Goal: Information Seeking & Learning: Check status

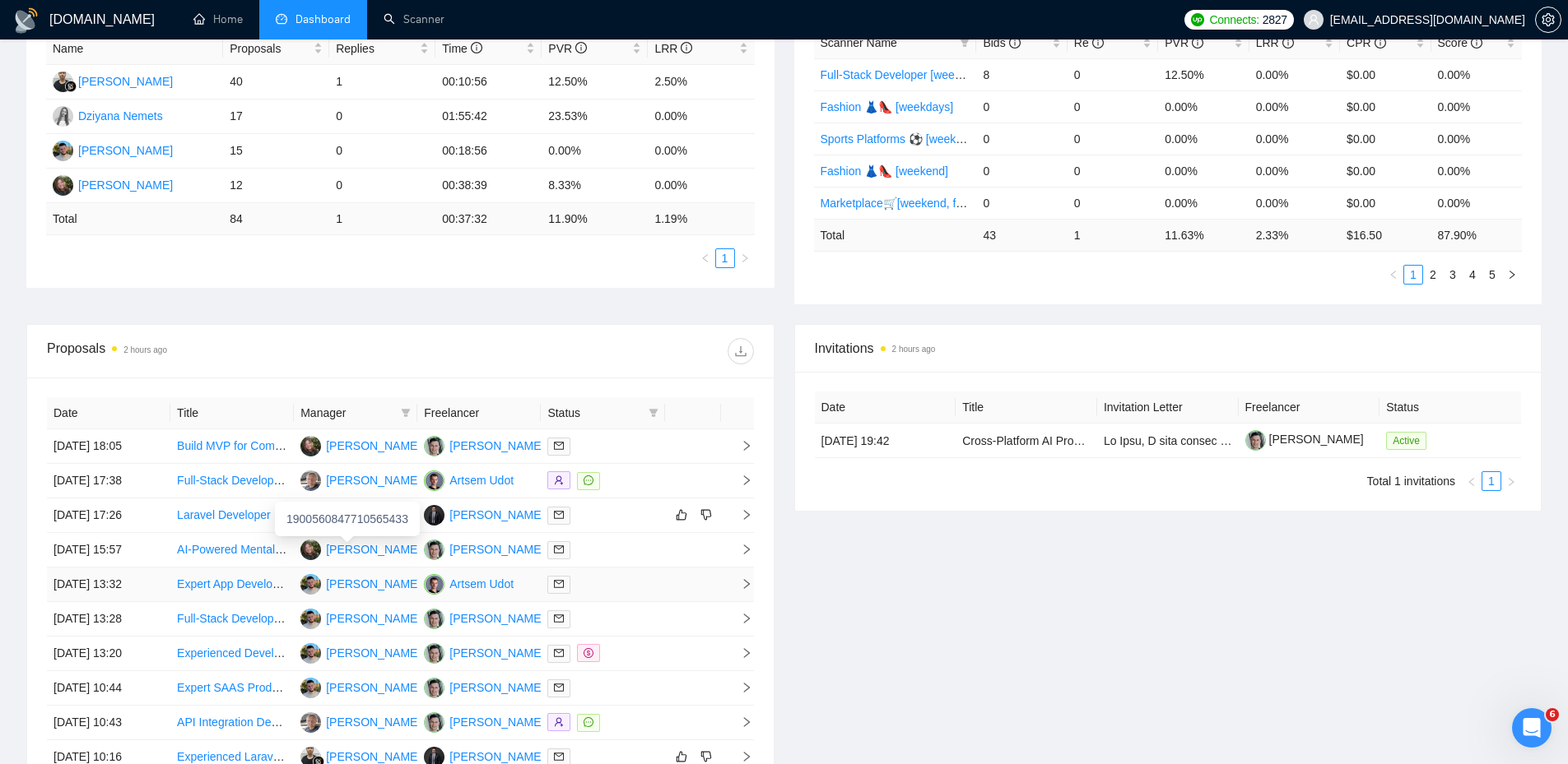
scroll to position [412, 0]
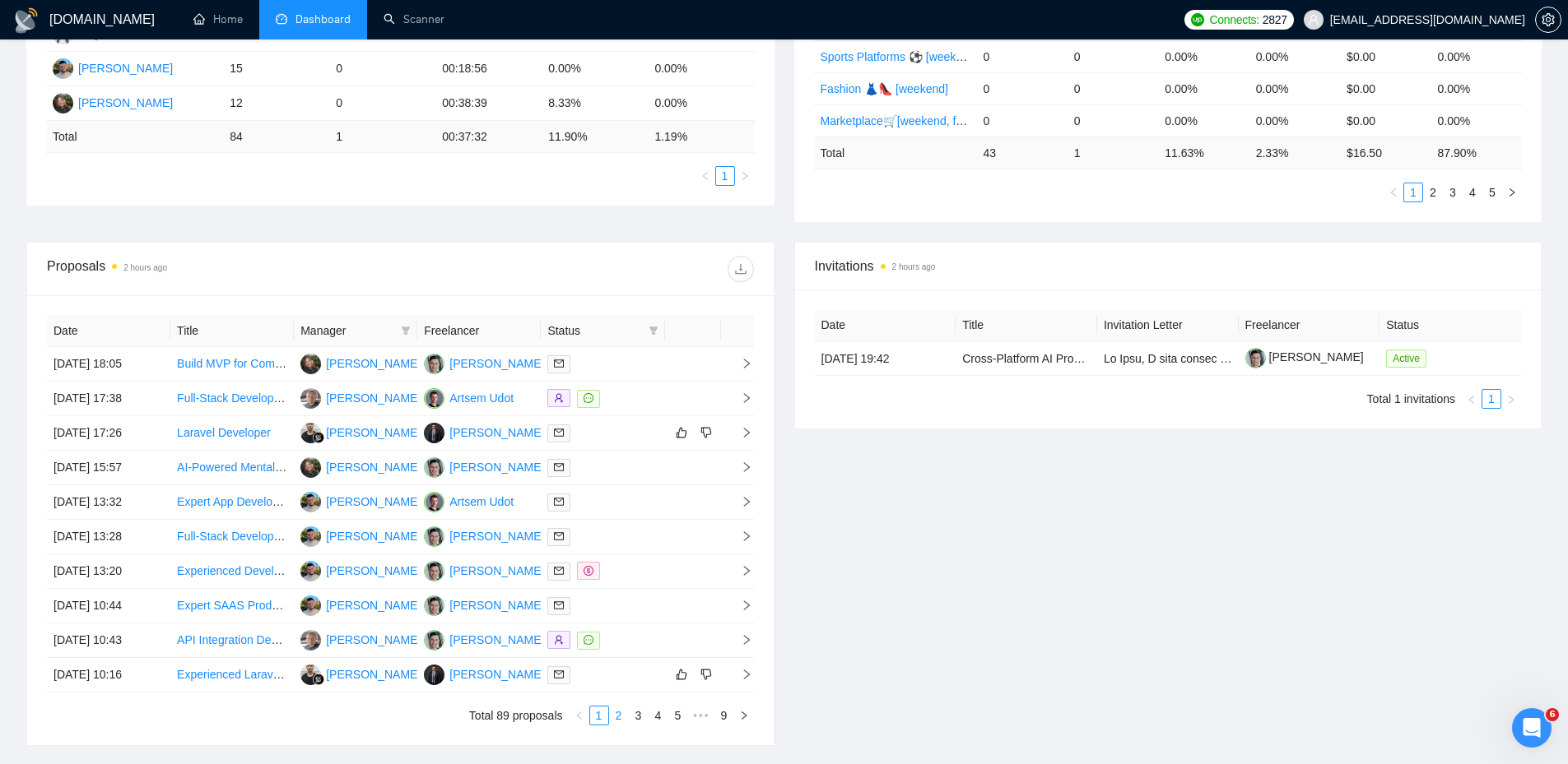
click at [623, 715] on link "2" at bounding box center [619, 716] width 18 height 18
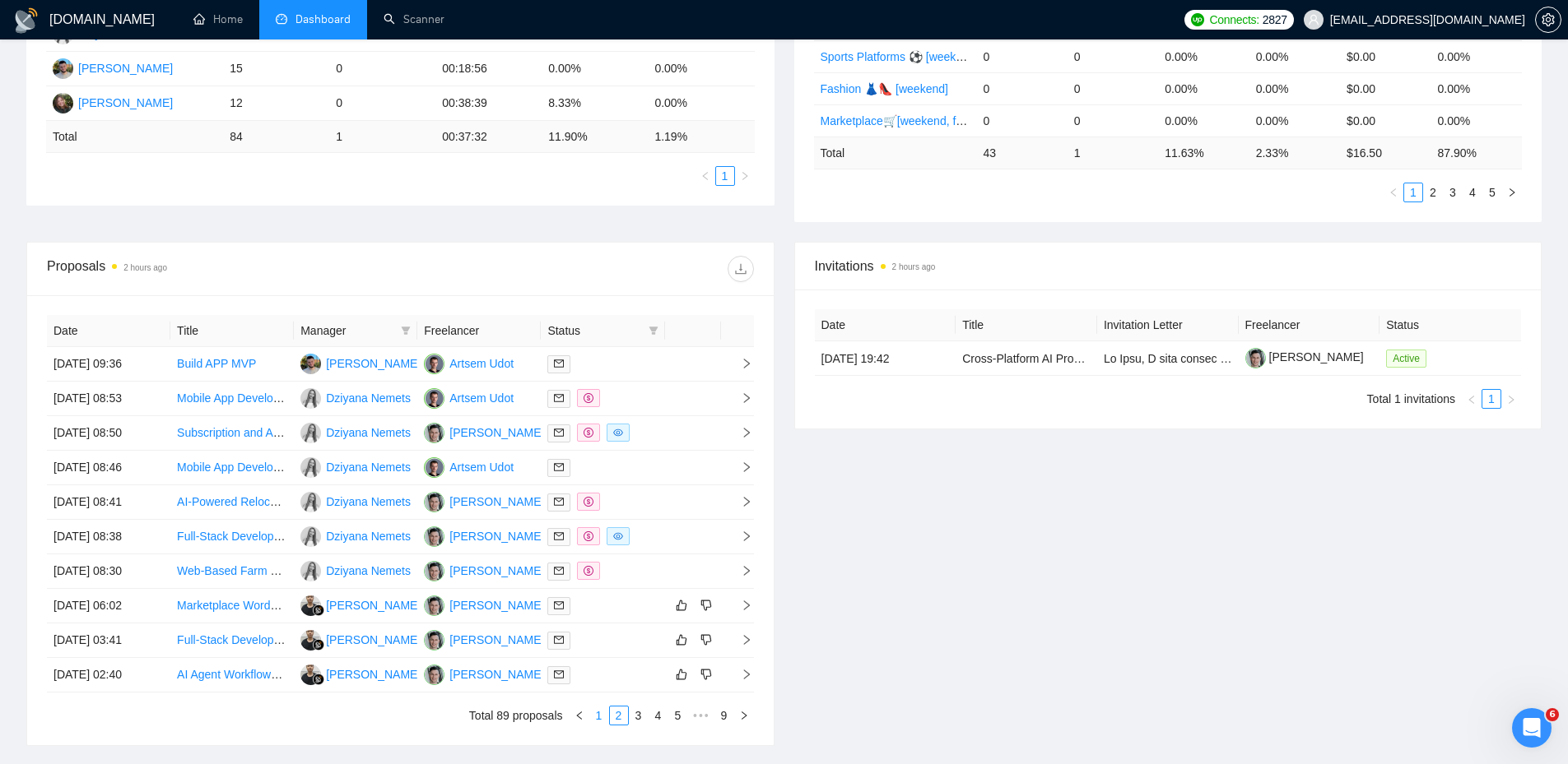
click at [602, 715] on link "1" at bounding box center [599, 716] width 18 height 18
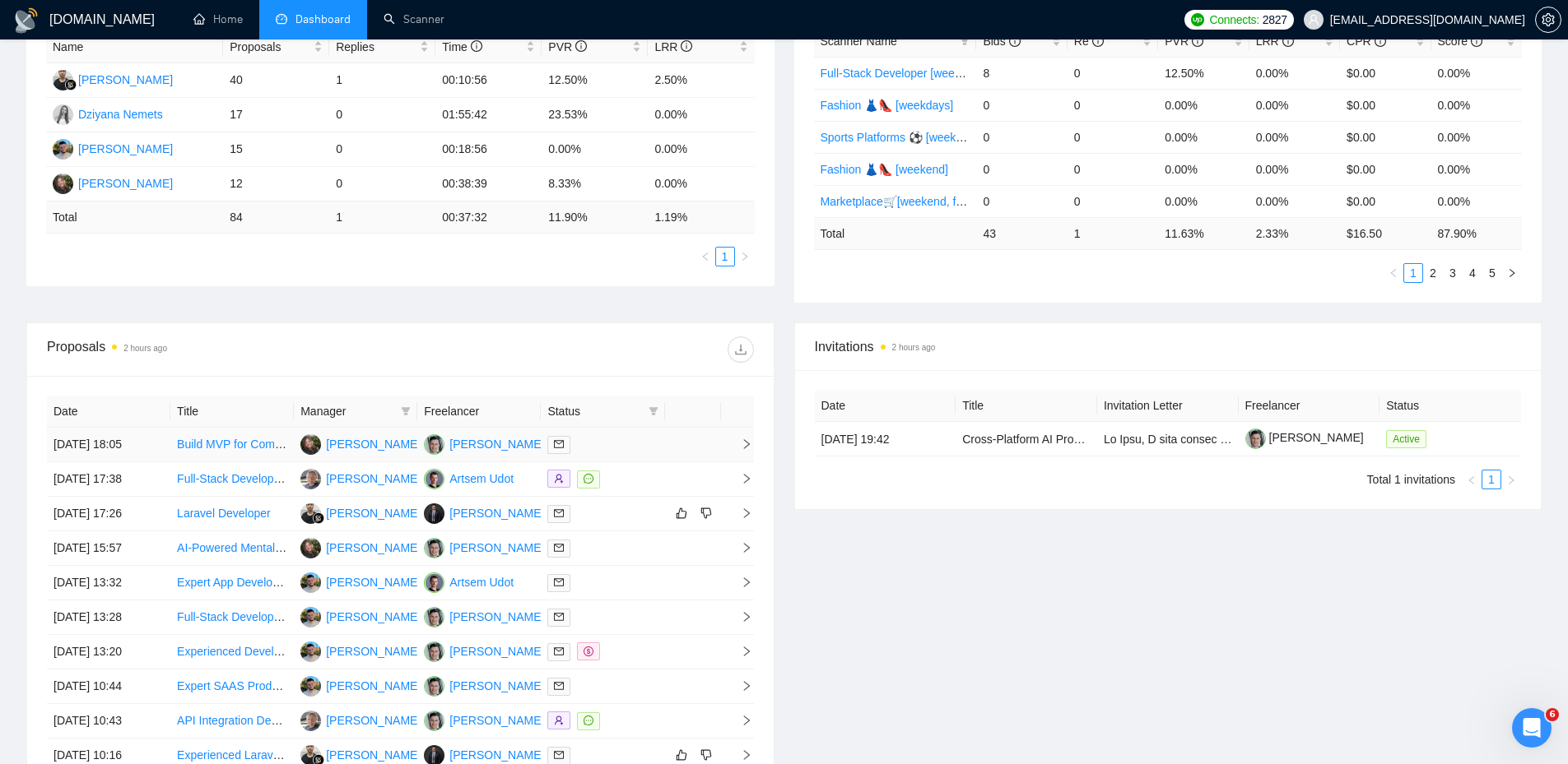
scroll to position [329, 0]
click at [634, 439] on div at bounding box center [603, 446] width 111 height 19
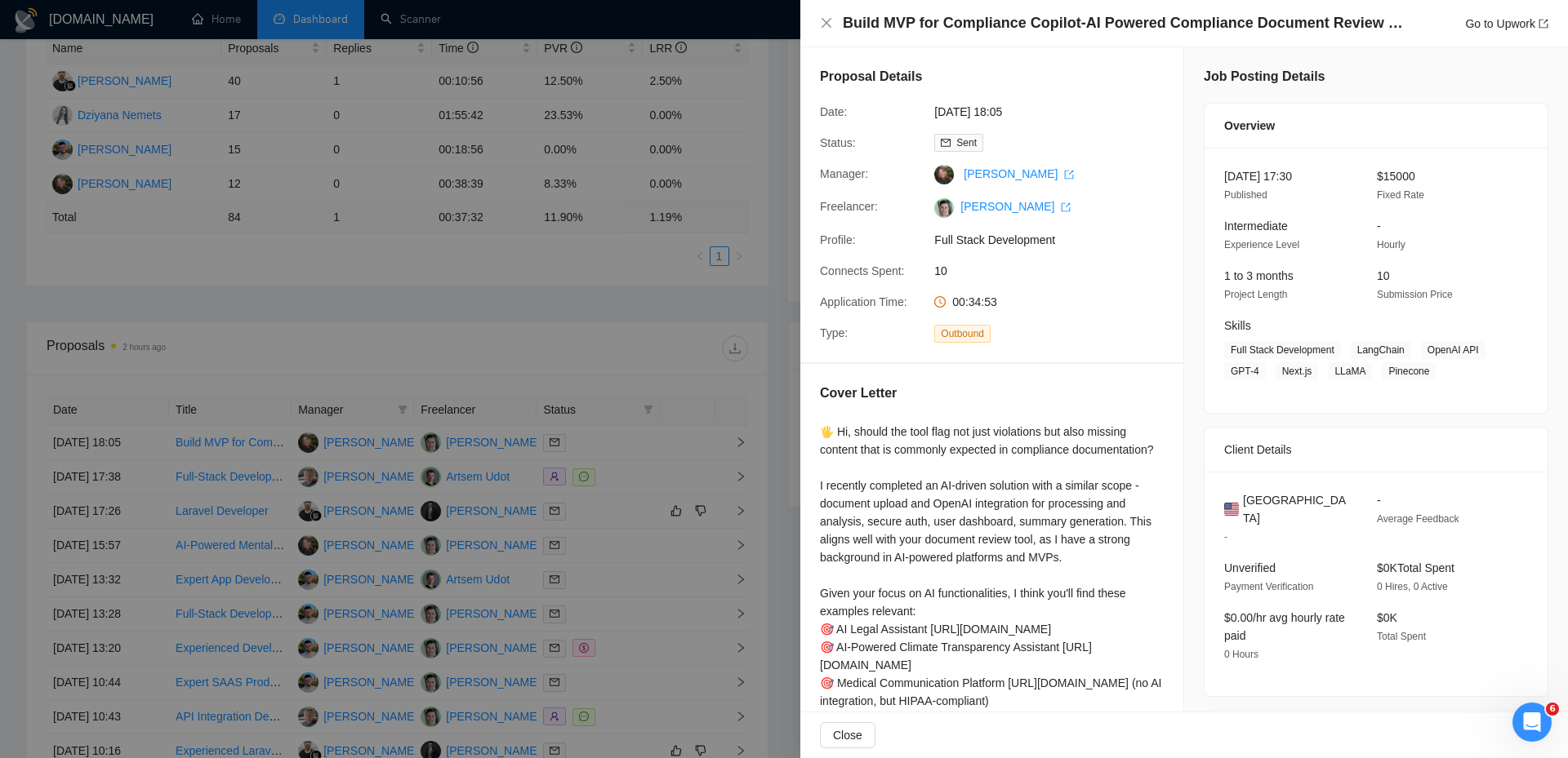
click at [547, 336] on div at bounding box center [784, 379] width 1568 height 758
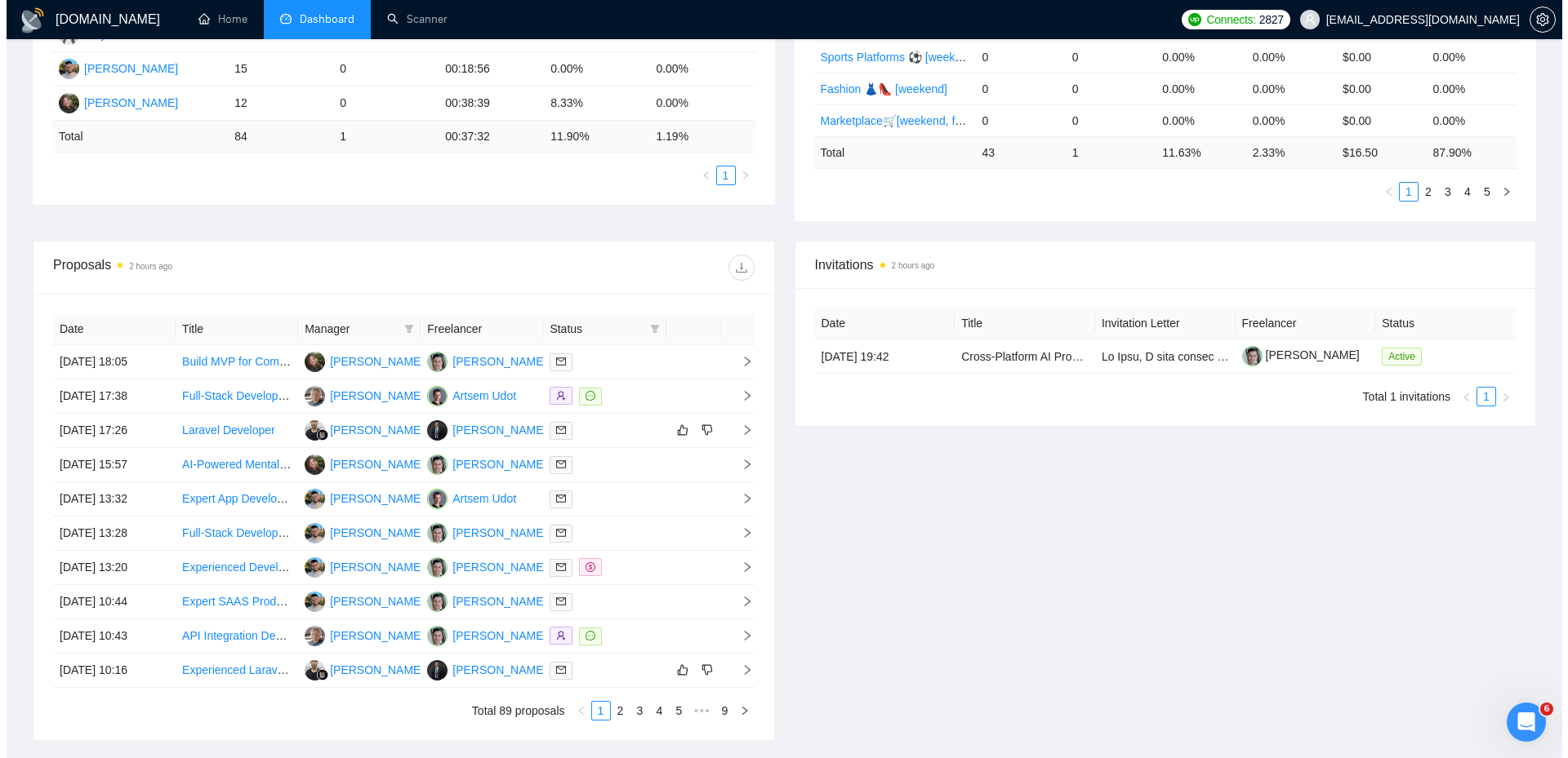
scroll to position [409, 0]
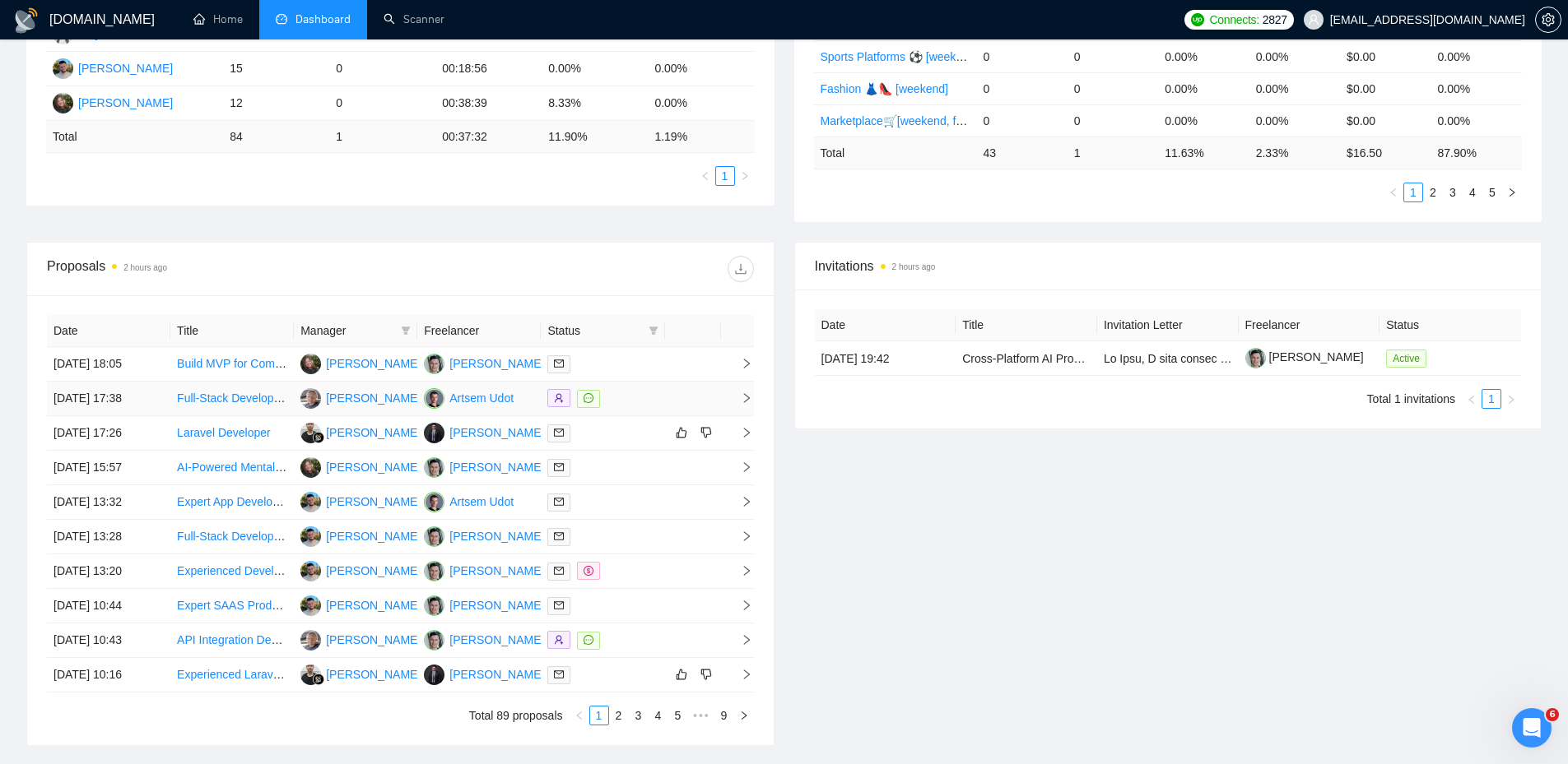
click at [653, 397] on div at bounding box center [603, 398] width 111 height 19
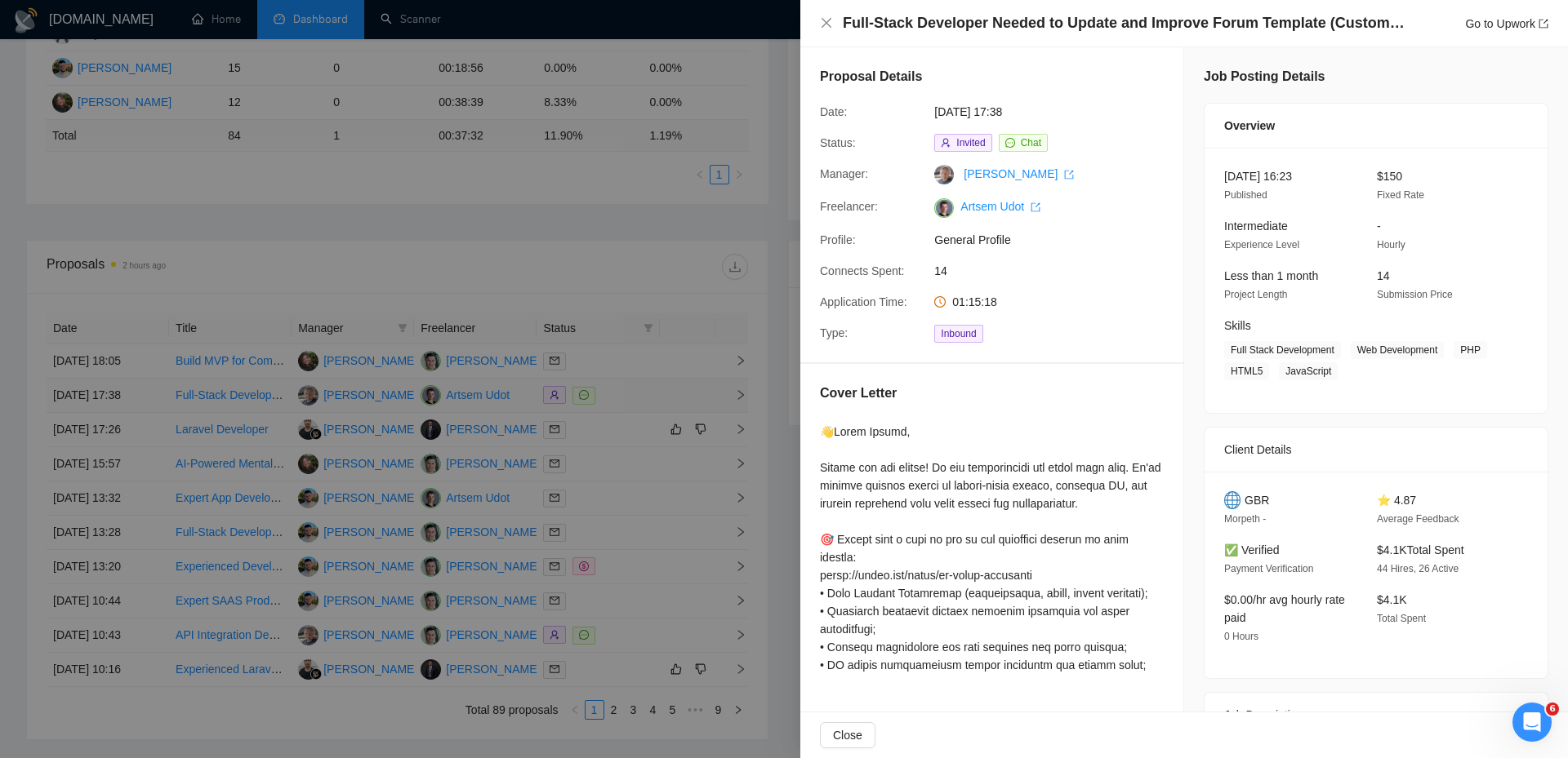
click at [647, 394] on div at bounding box center [784, 379] width 1568 height 758
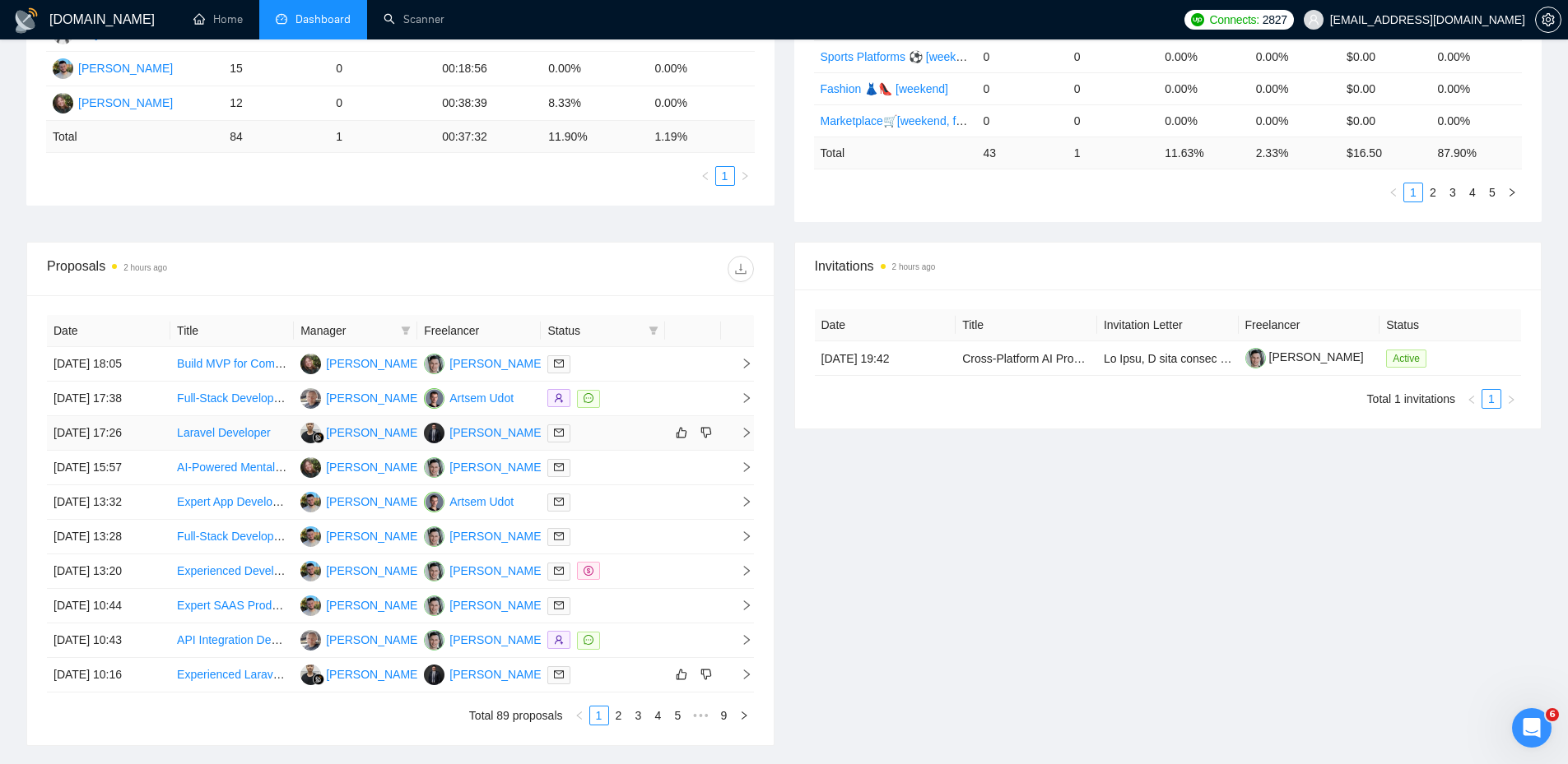
click at [616, 423] on td at bounding box center [603, 434] width 123 height 35
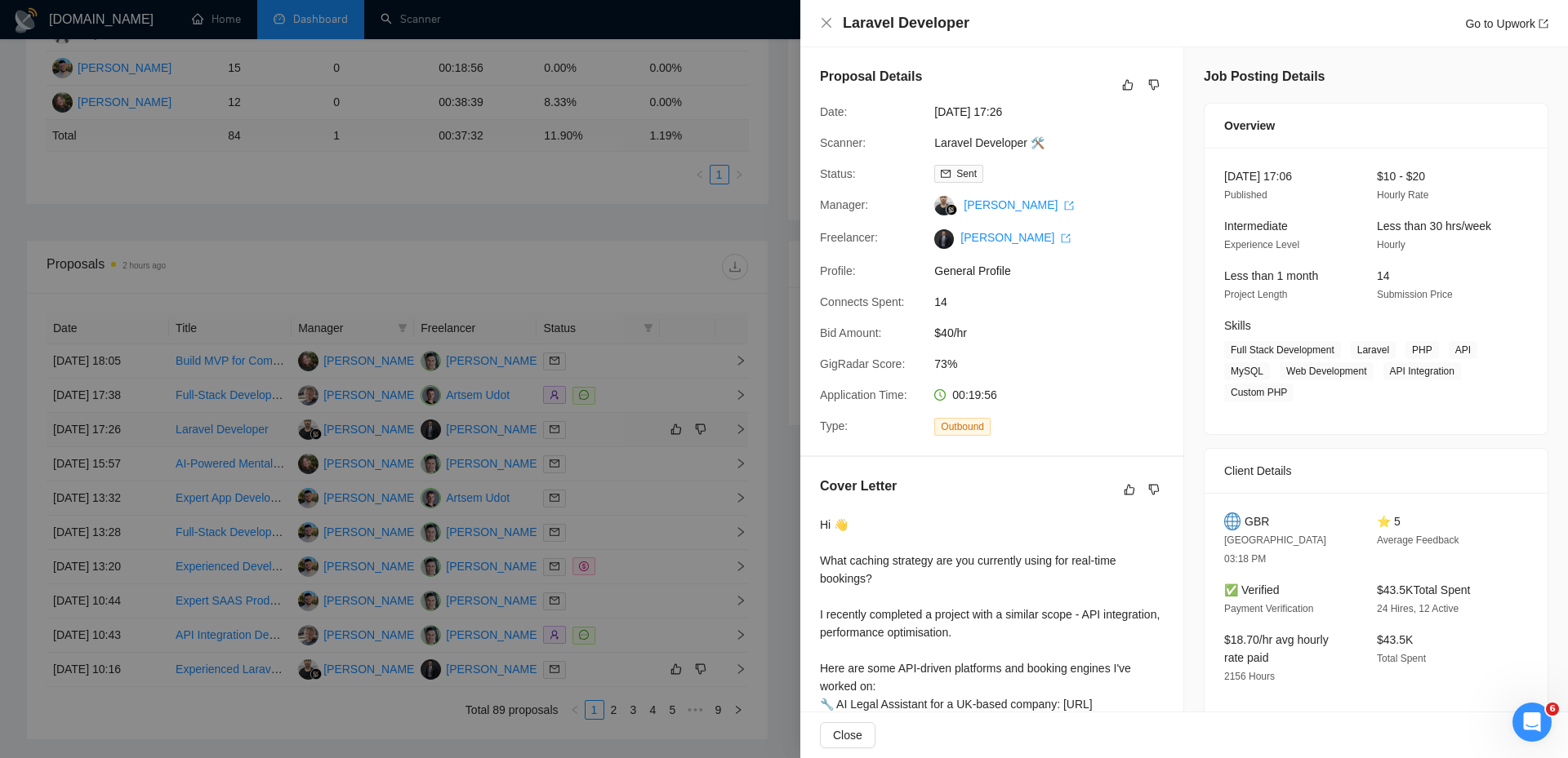
click at [611, 420] on div at bounding box center [784, 379] width 1568 height 758
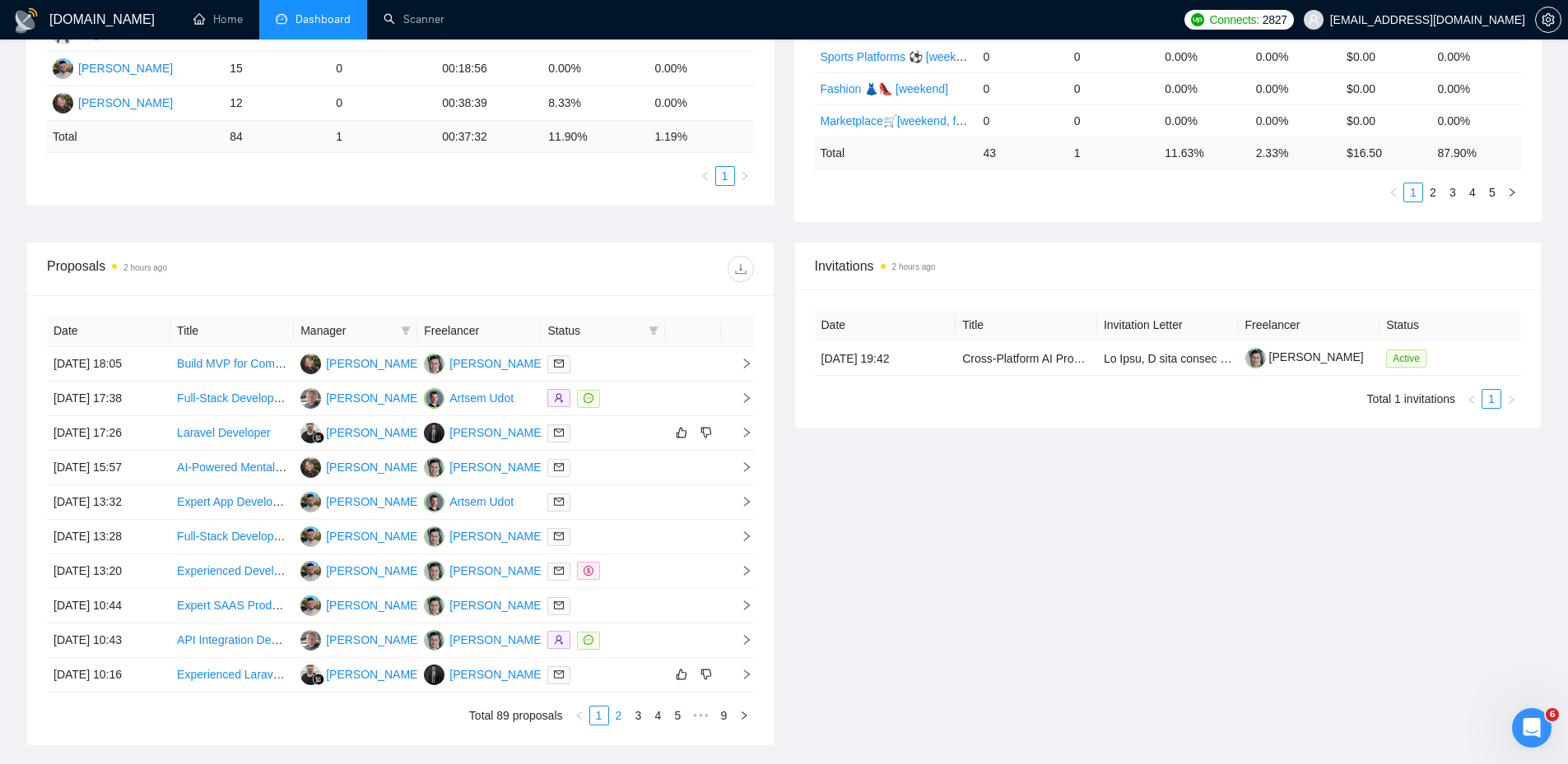
click at [622, 716] on link "2" at bounding box center [619, 716] width 18 height 18
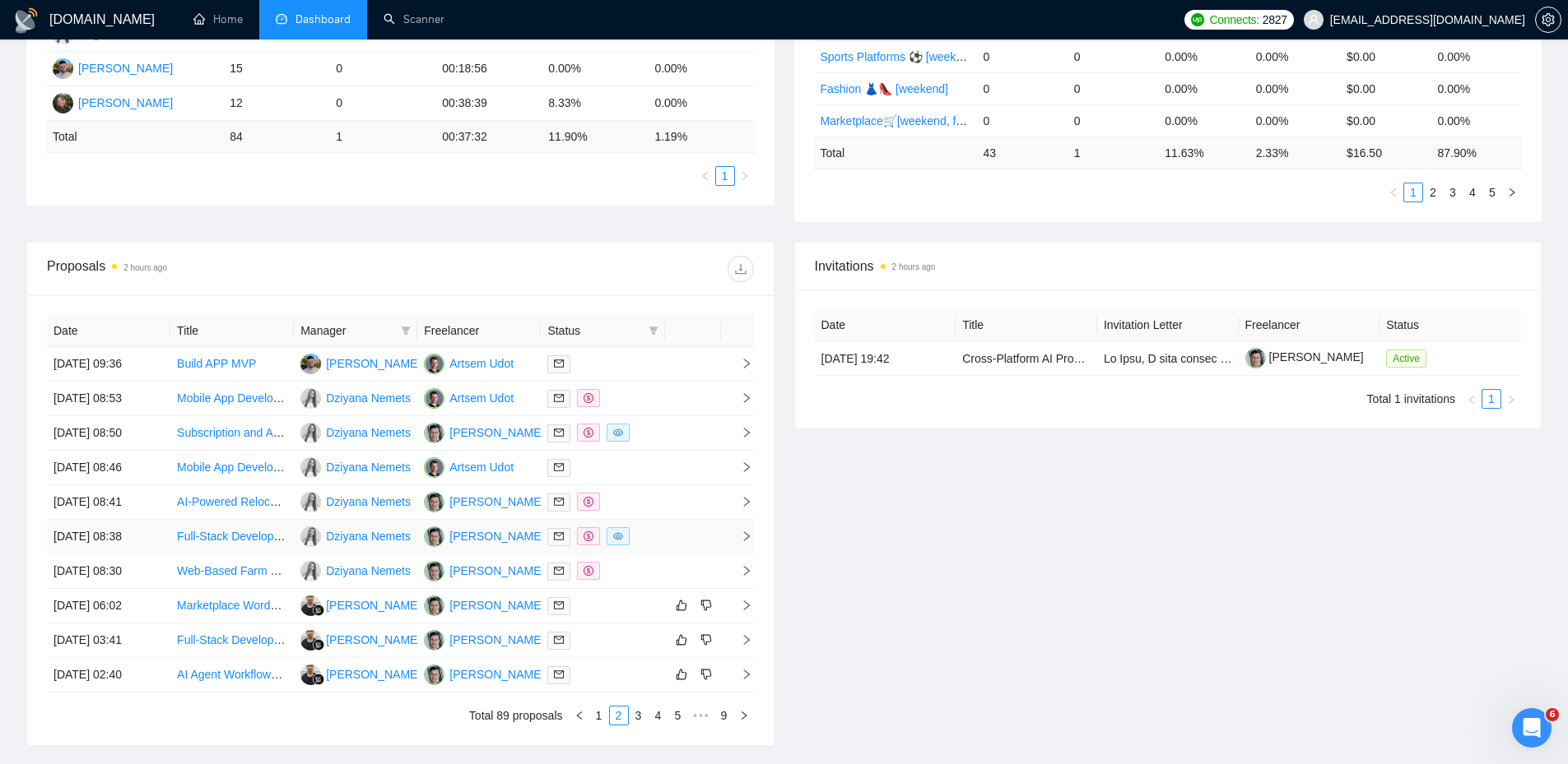
click at [657, 548] on td at bounding box center [603, 537] width 123 height 35
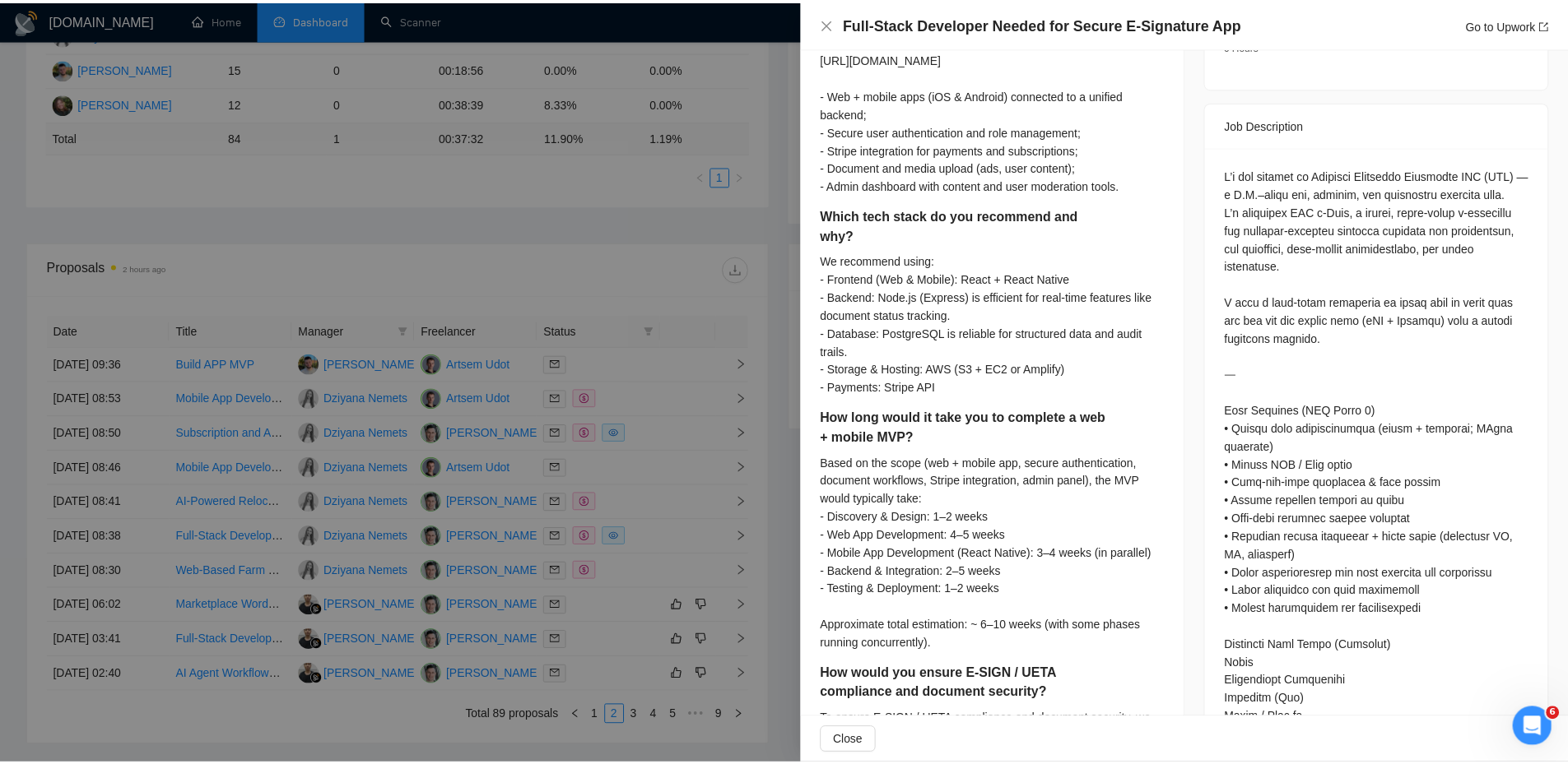
scroll to position [716, 0]
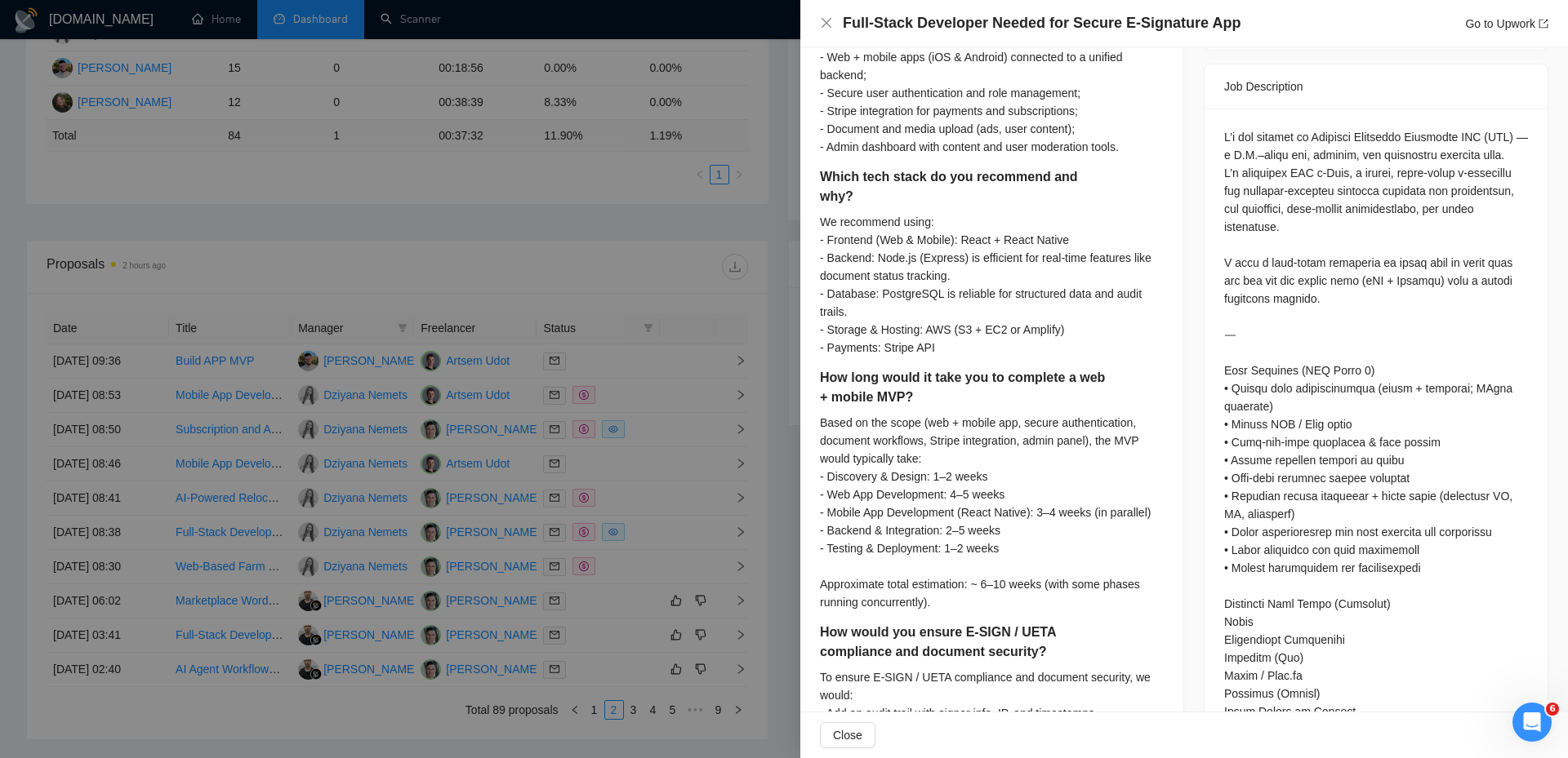
click at [700, 447] on div at bounding box center [784, 379] width 1568 height 758
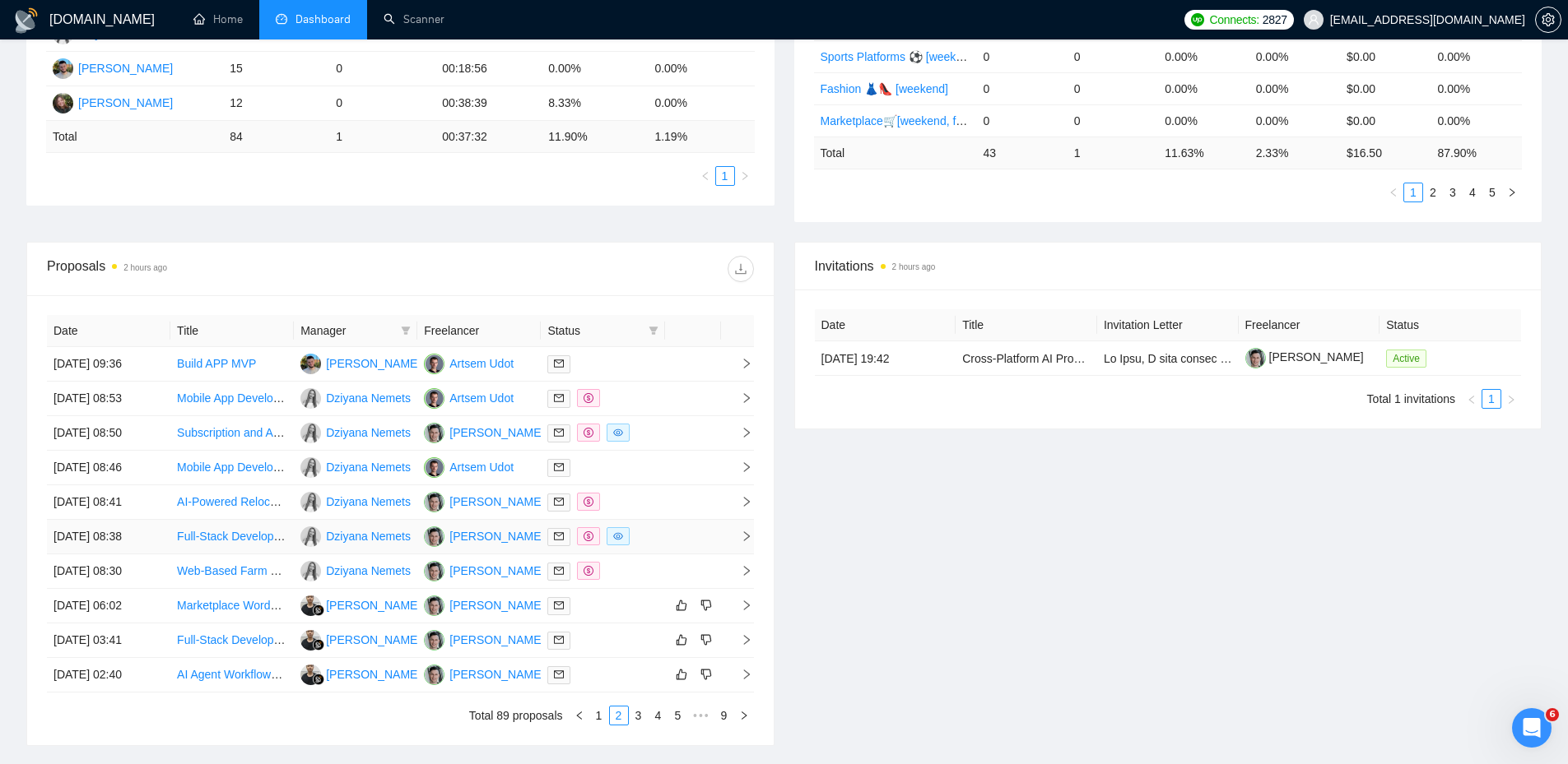
click at [673, 534] on td at bounding box center [693, 537] width 56 height 35
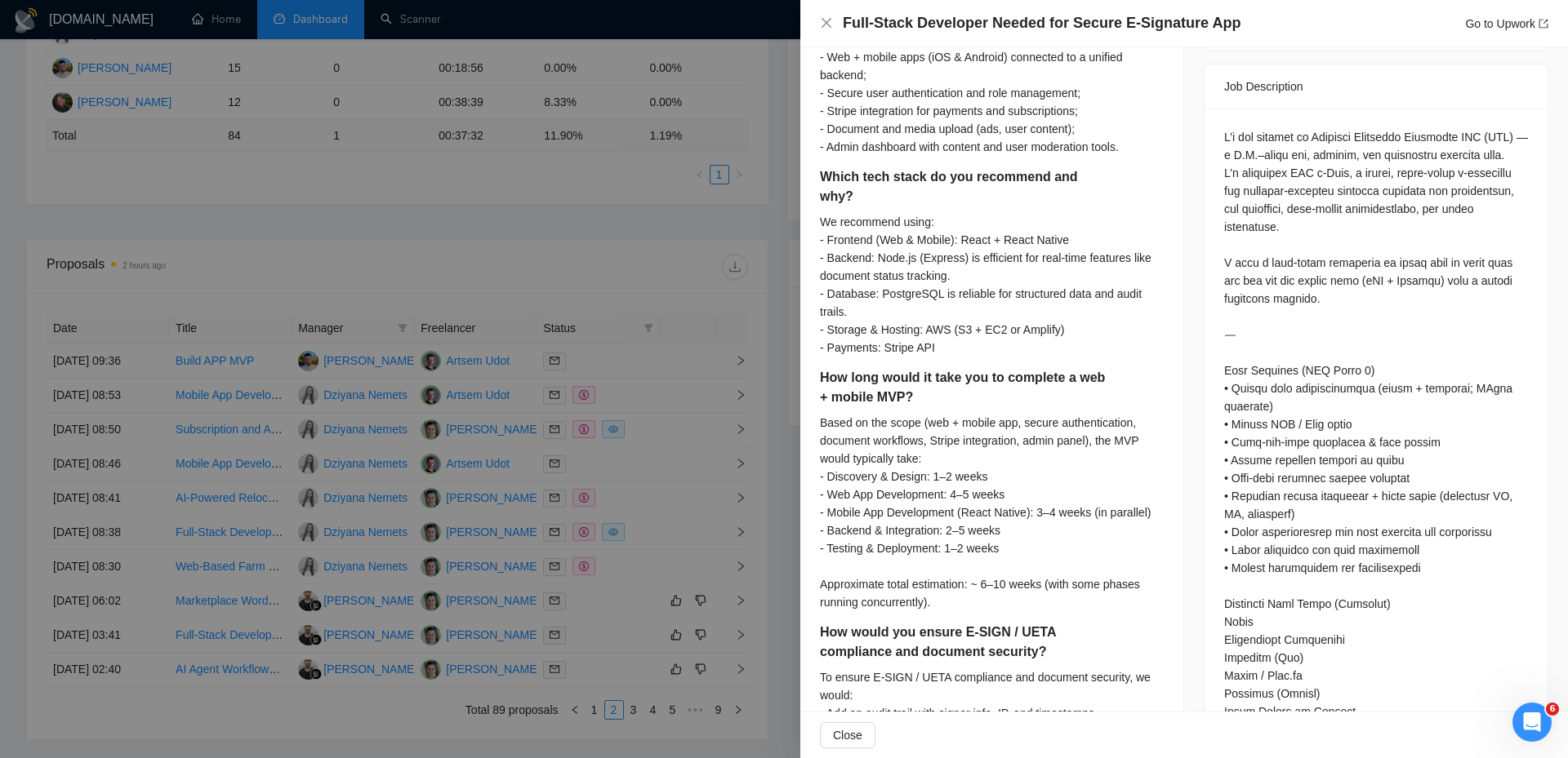
click at [675, 466] on div at bounding box center [784, 379] width 1568 height 758
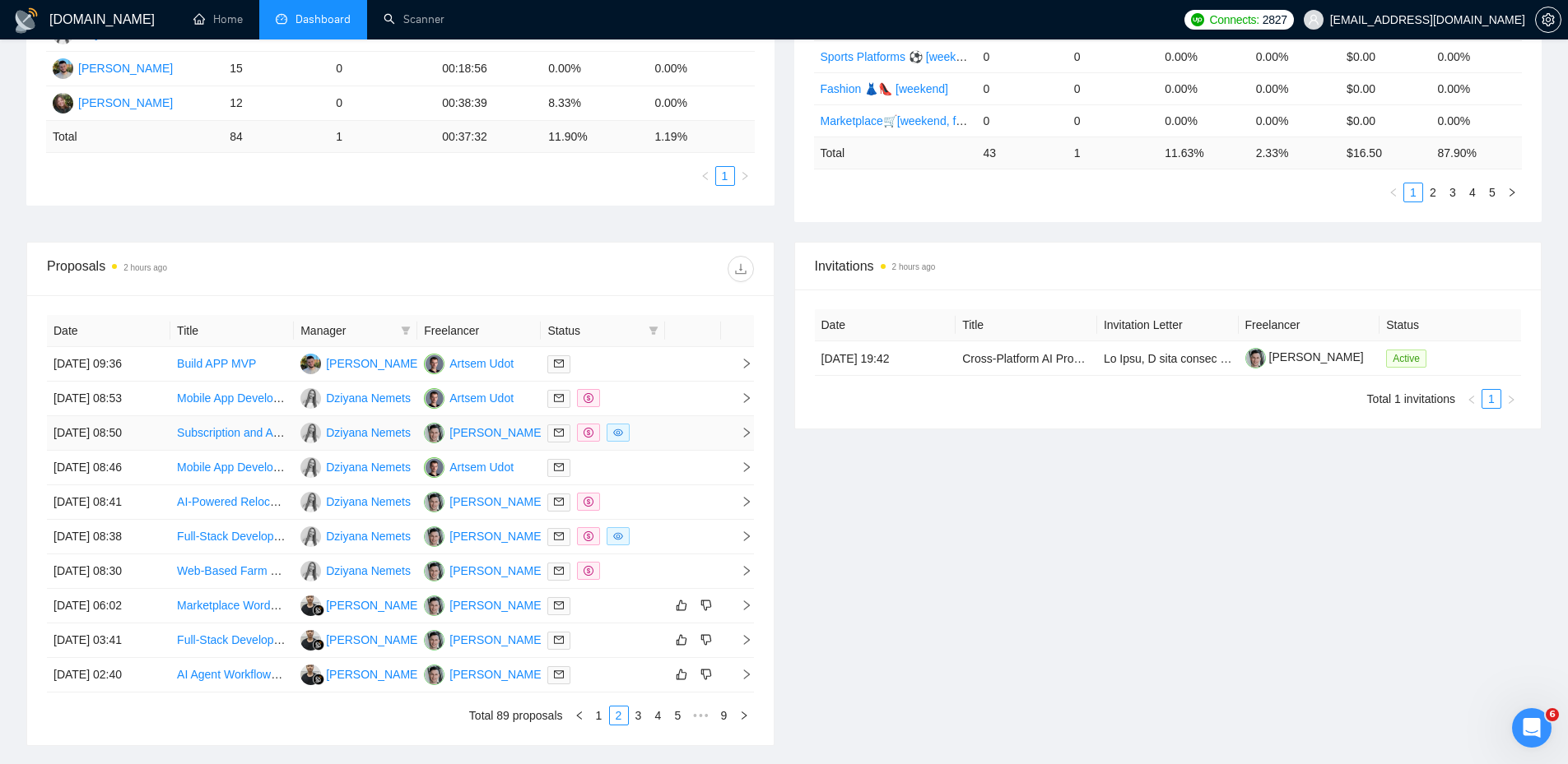
click at [669, 435] on td at bounding box center [693, 434] width 56 height 35
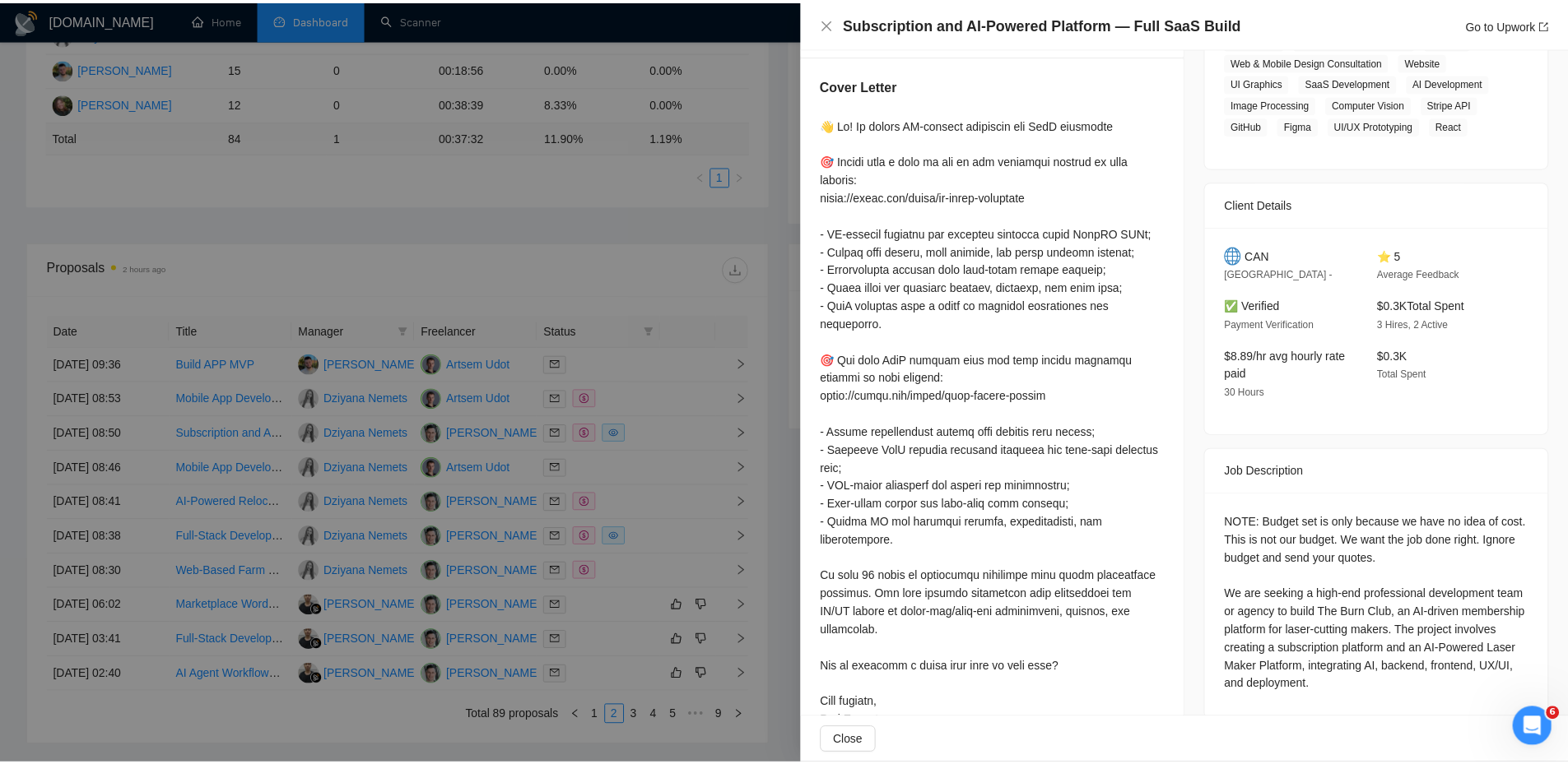
scroll to position [410, 0]
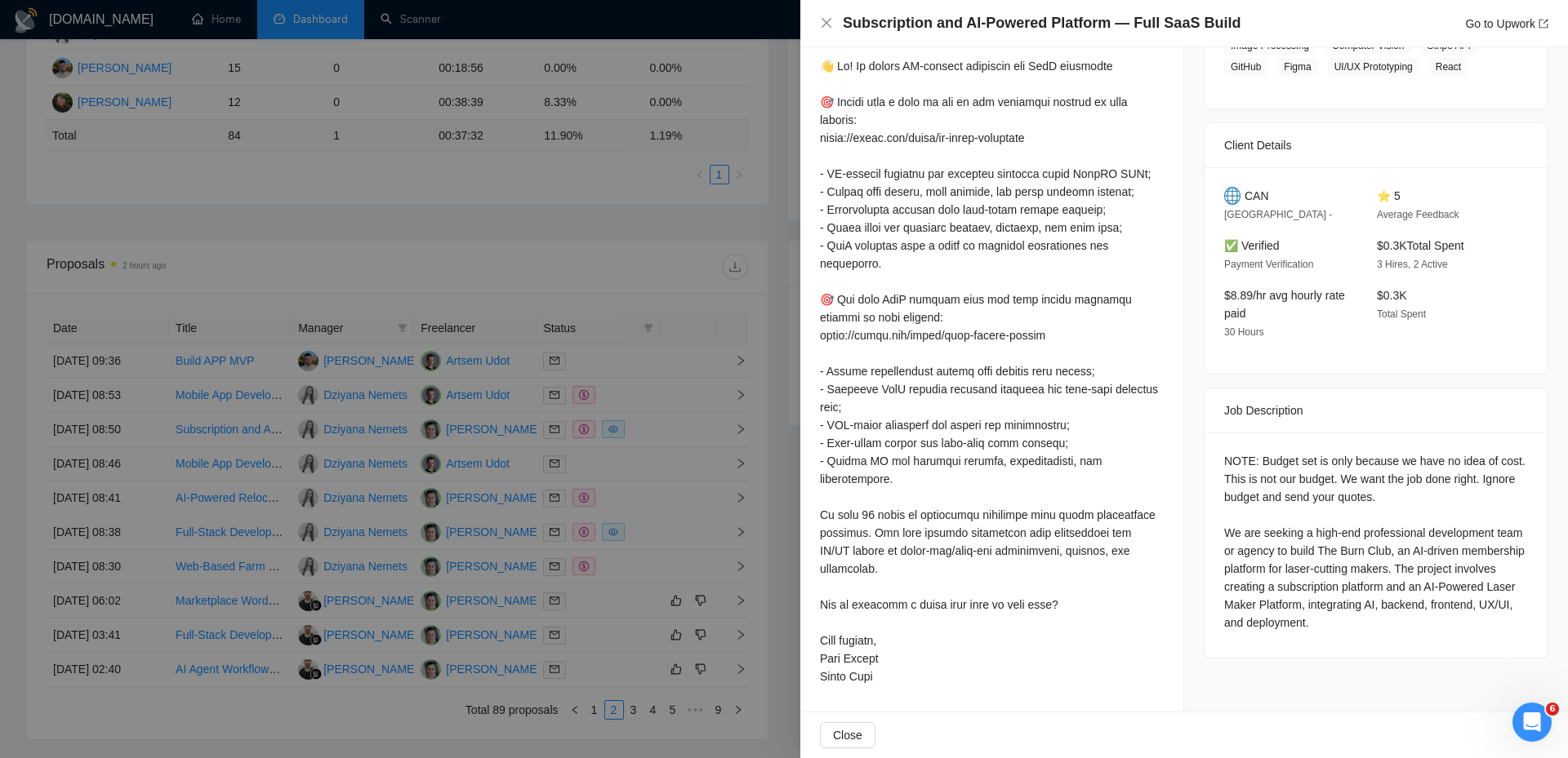
click at [709, 437] on div at bounding box center [784, 379] width 1568 height 758
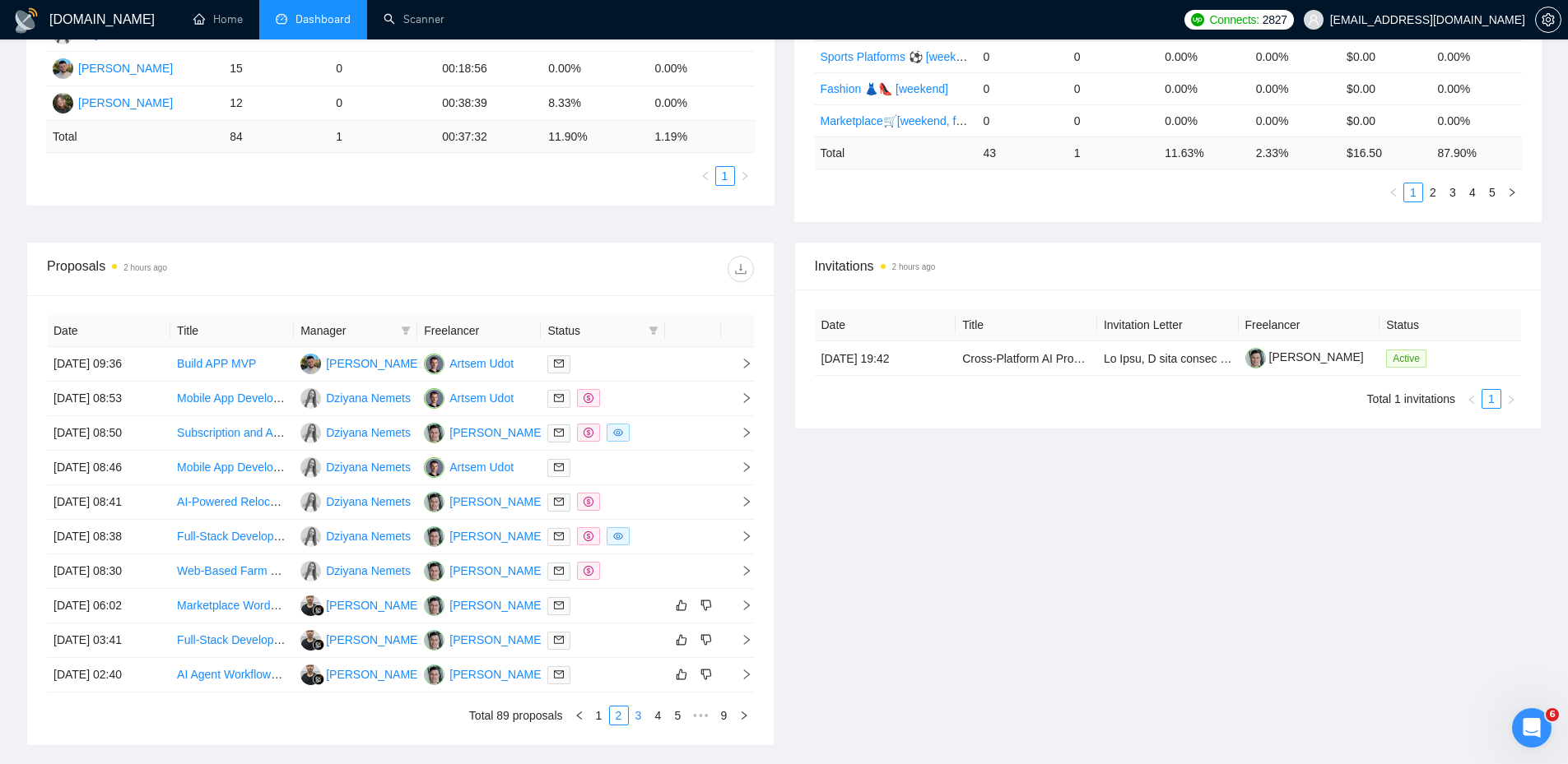
click at [643, 713] on link "3" at bounding box center [638, 716] width 18 height 18
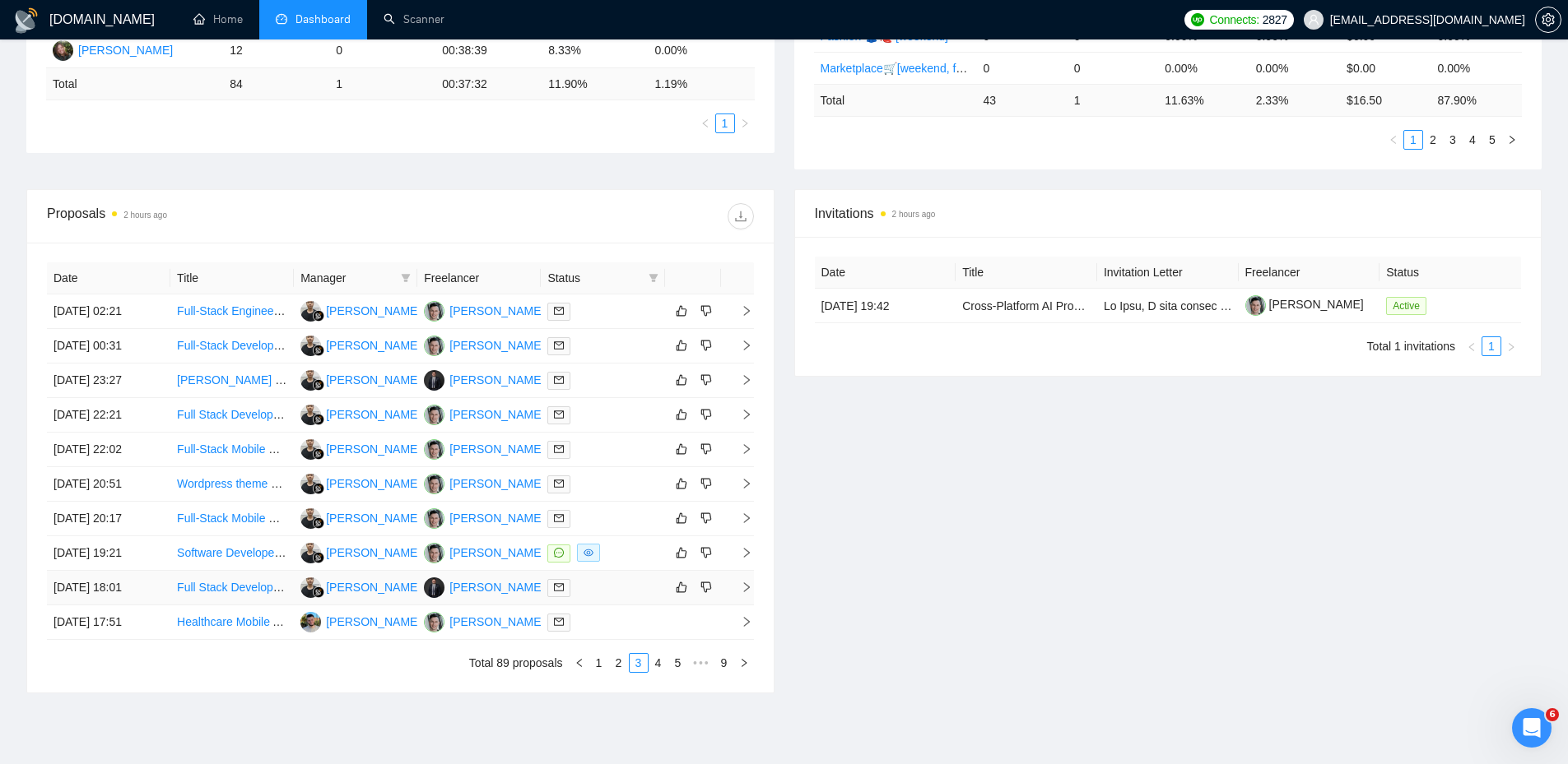
scroll to position [494, 0]
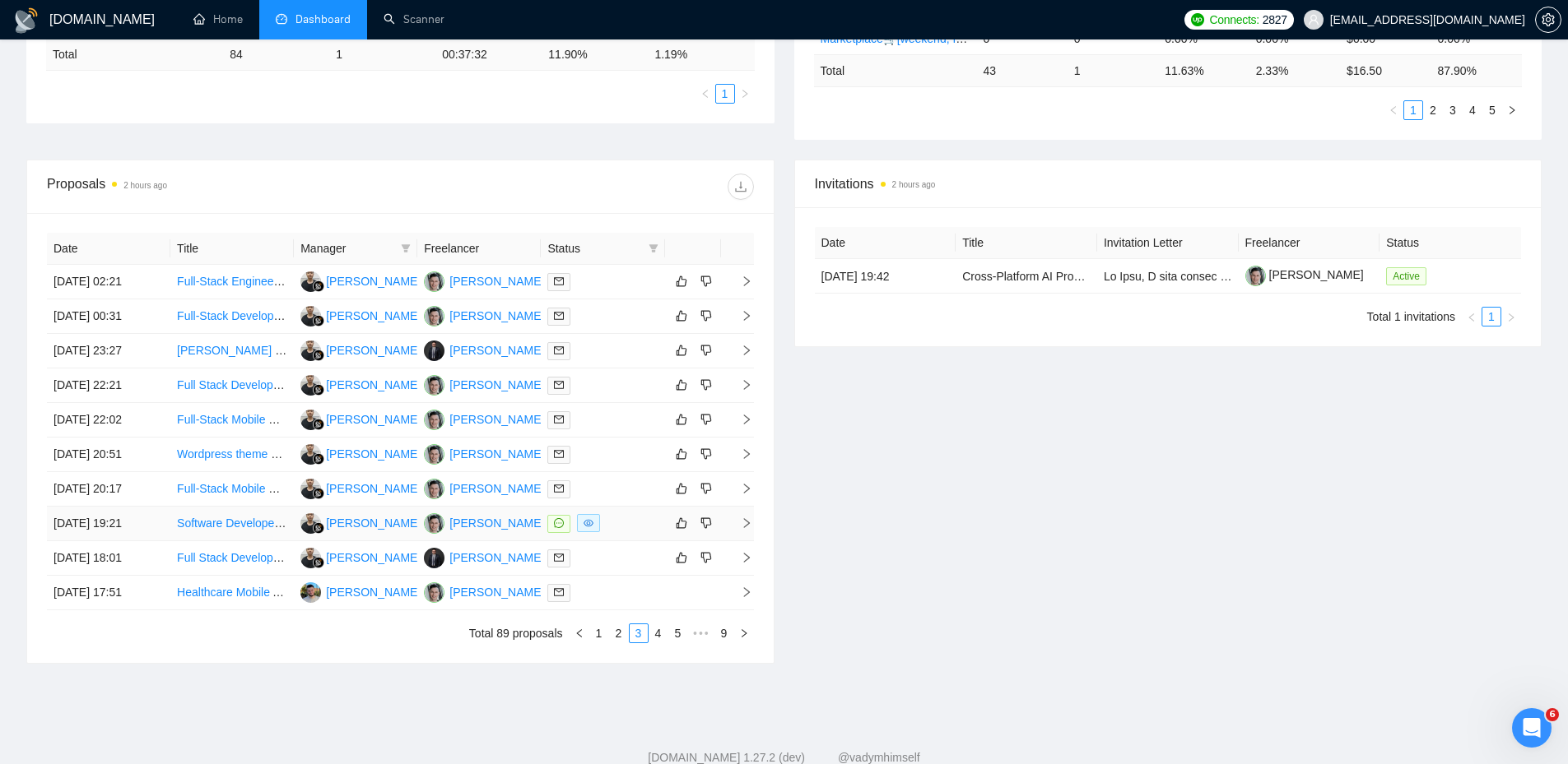
click at [639, 533] on td at bounding box center [603, 524] width 123 height 35
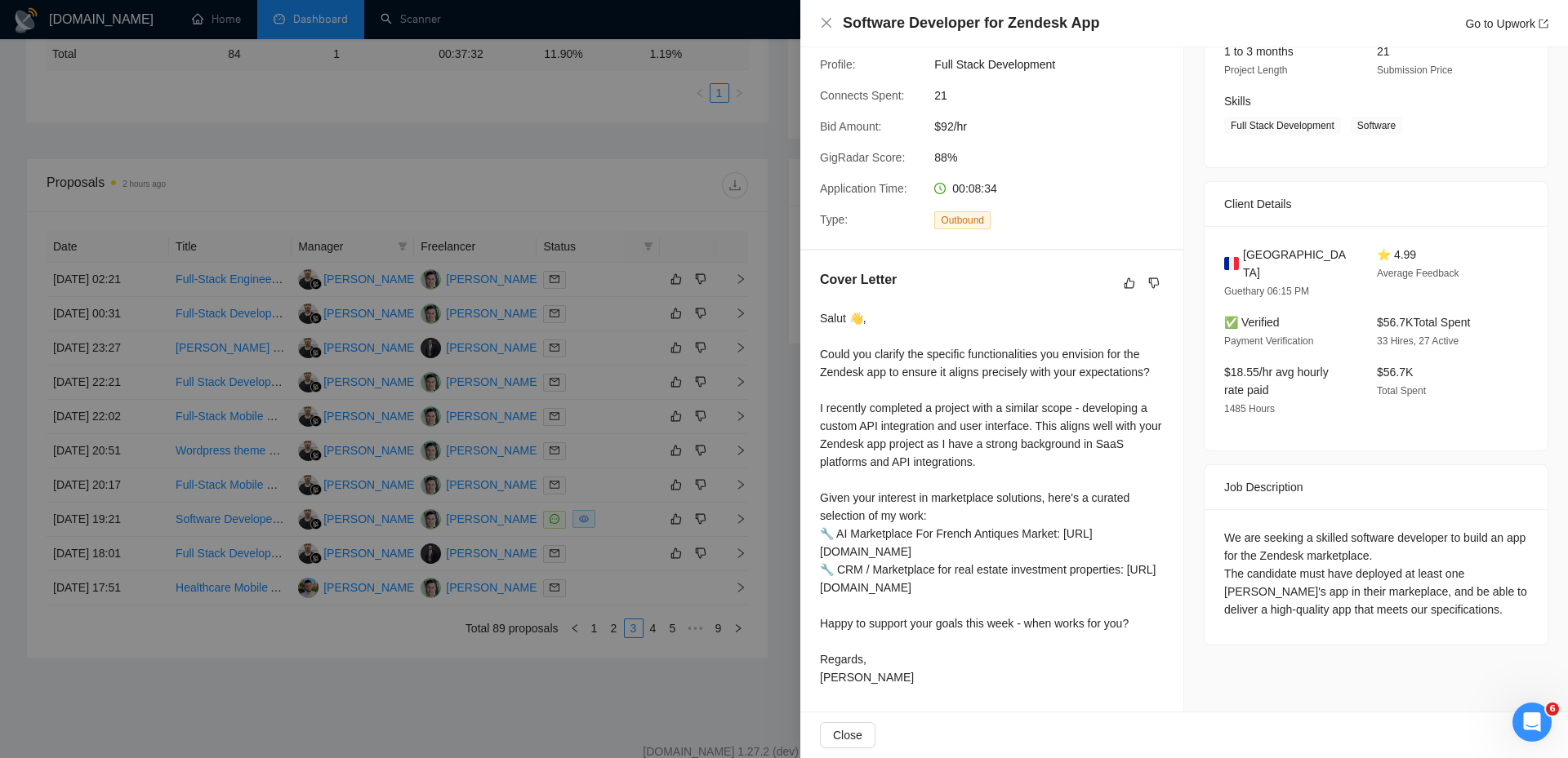
click at [662, 413] on div at bounding box center [784, 379] width 1568 height 758
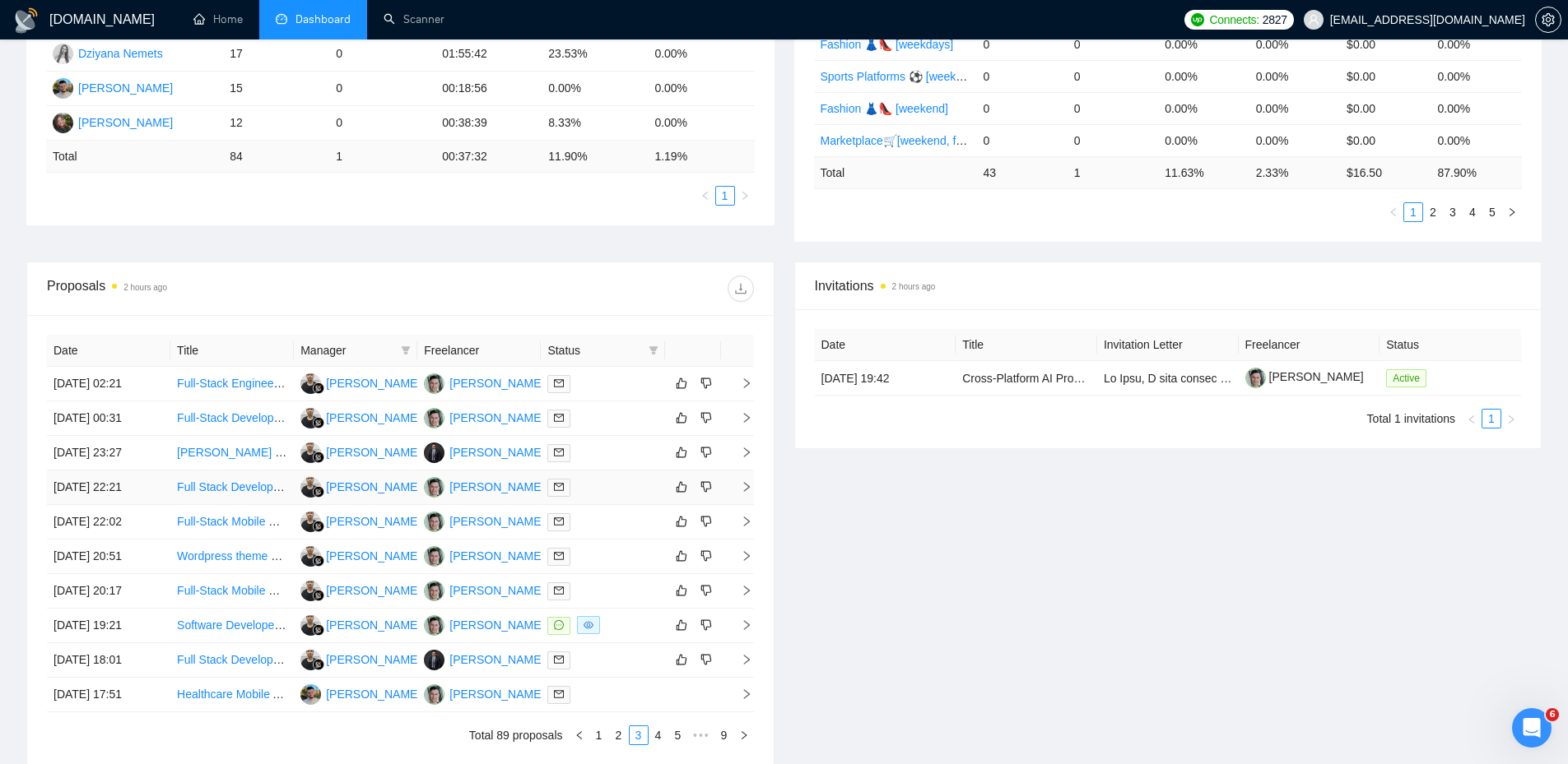
scroll to position [0, 0]
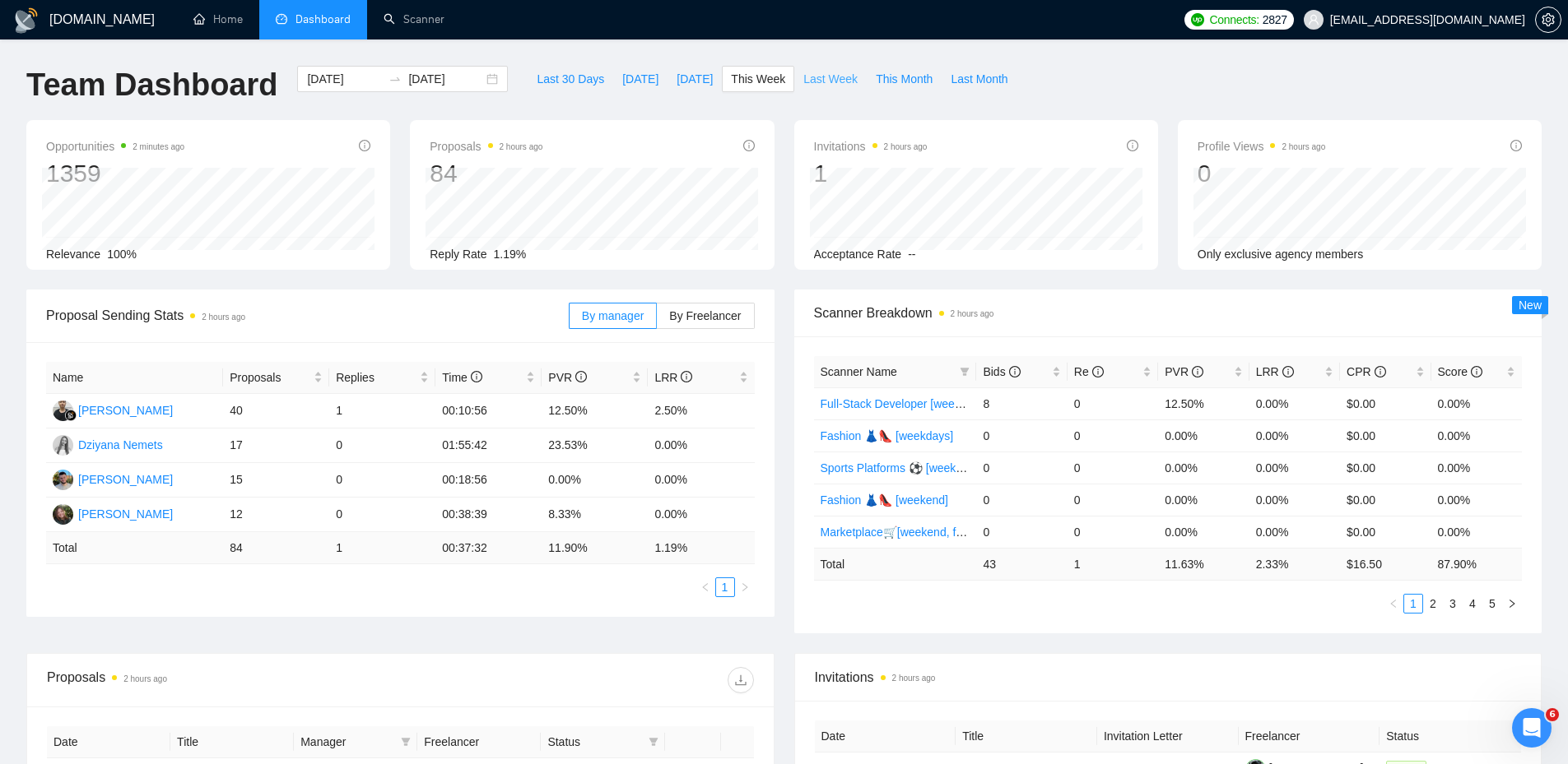
click at [804, 71] on span "Last Week" at bounding box center [831, 79] width 54 height 18
type input "[DATE]"
drag, startPoint x: 539, startPoint y: 518, endPoint x: 582, endPoint y: 520, distance: 43.0
click at [578, 520] on tr "[PERSON_NAME] 27 1 00:32:54 14.81% 3.70%" at bounding box center [400, 515] width 708 height 35
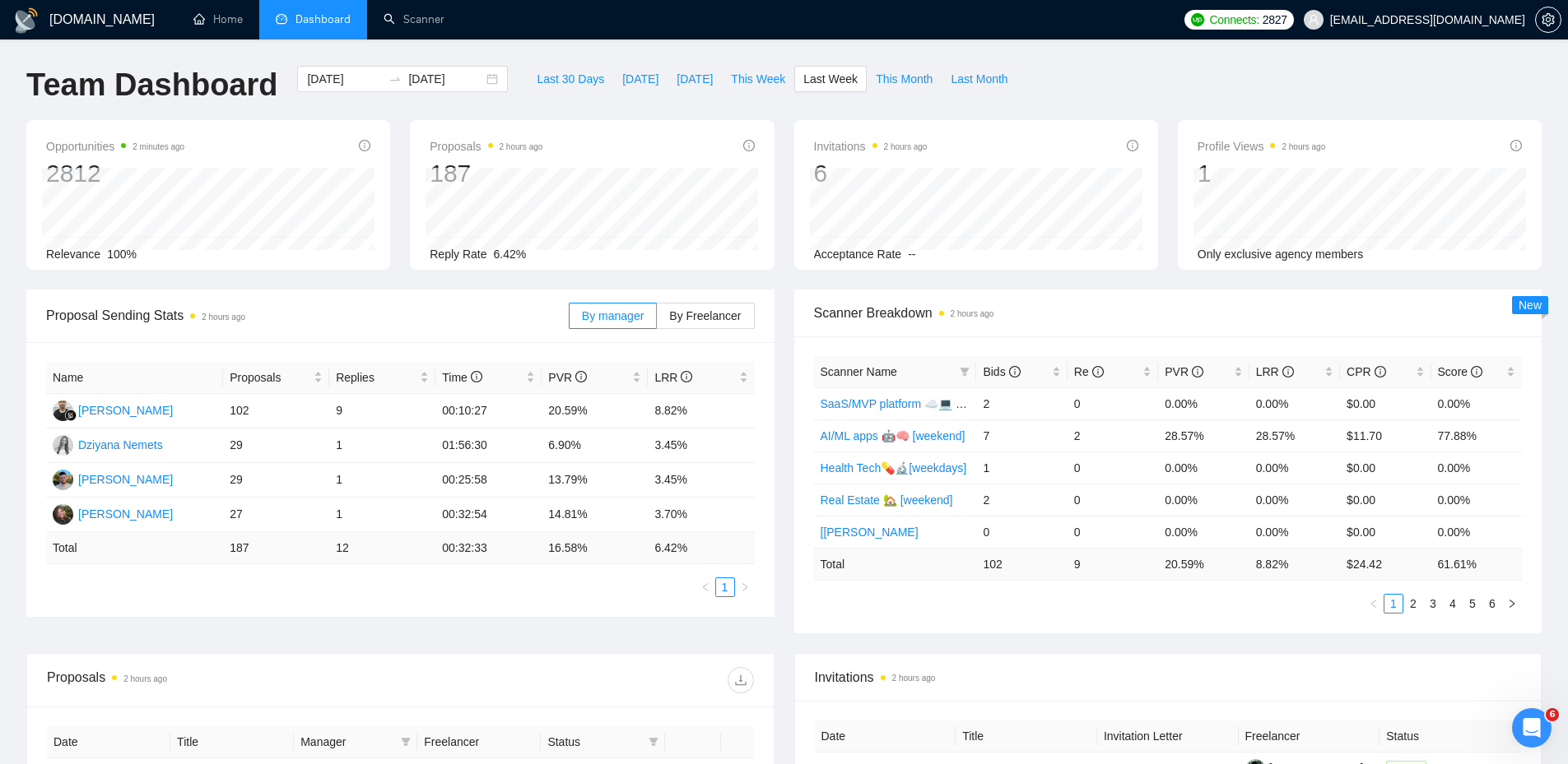
click at [534, 595] on ul "1" at bounding box center [400, 587] width 708 height 20
drag, startPoint x: 347, startPoint y: 413, endPoint x: 337, endPoint y: 413, distance: 10.0
click at [338, 413] on td "9" at bounding box center [382, 412] width 106 height 35
click at [896, 77] on span "This Month" at bounding box center [904, 79] width 57 height 18
type input "[DATE]"
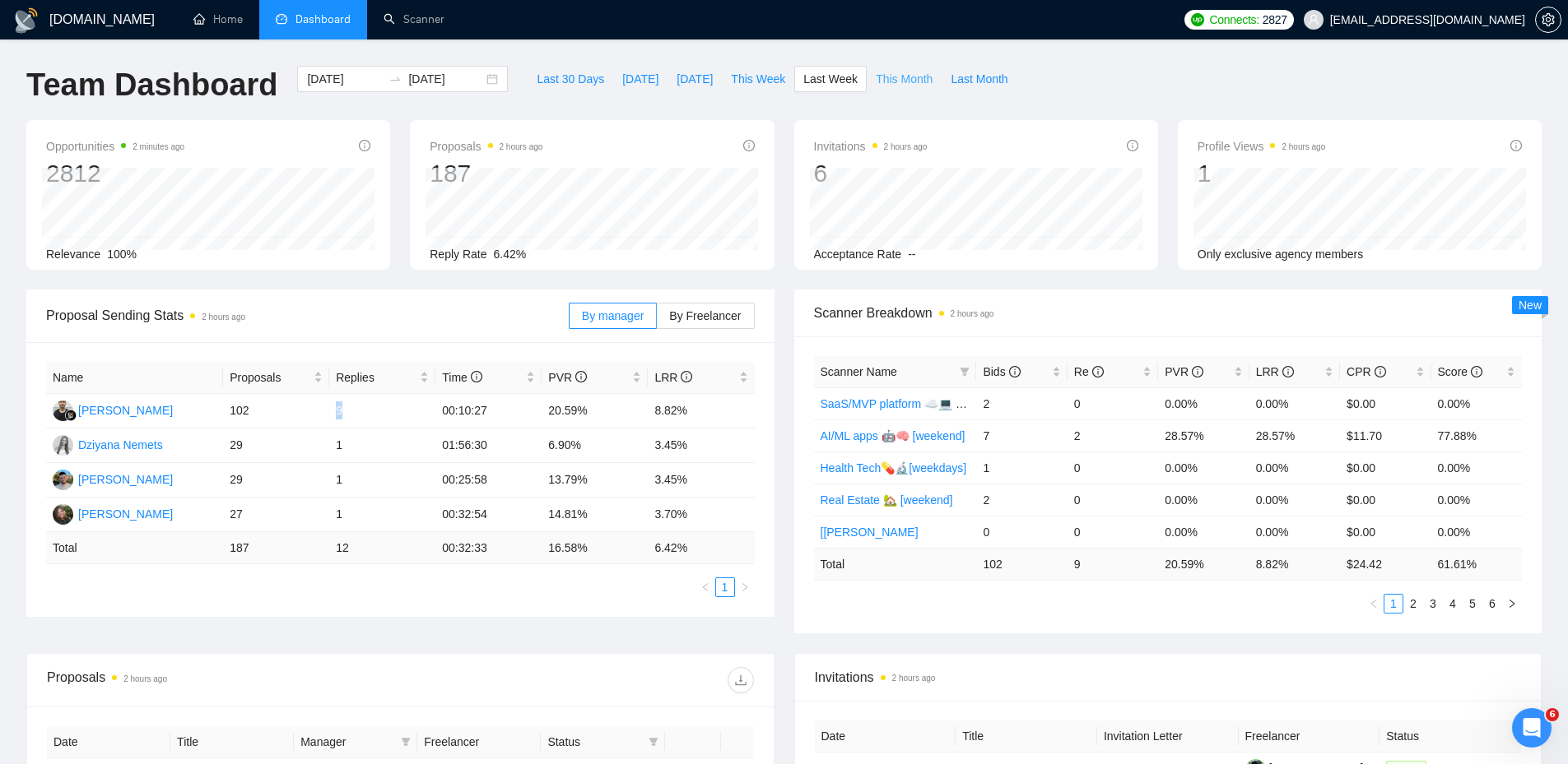
type input "[DATE]"
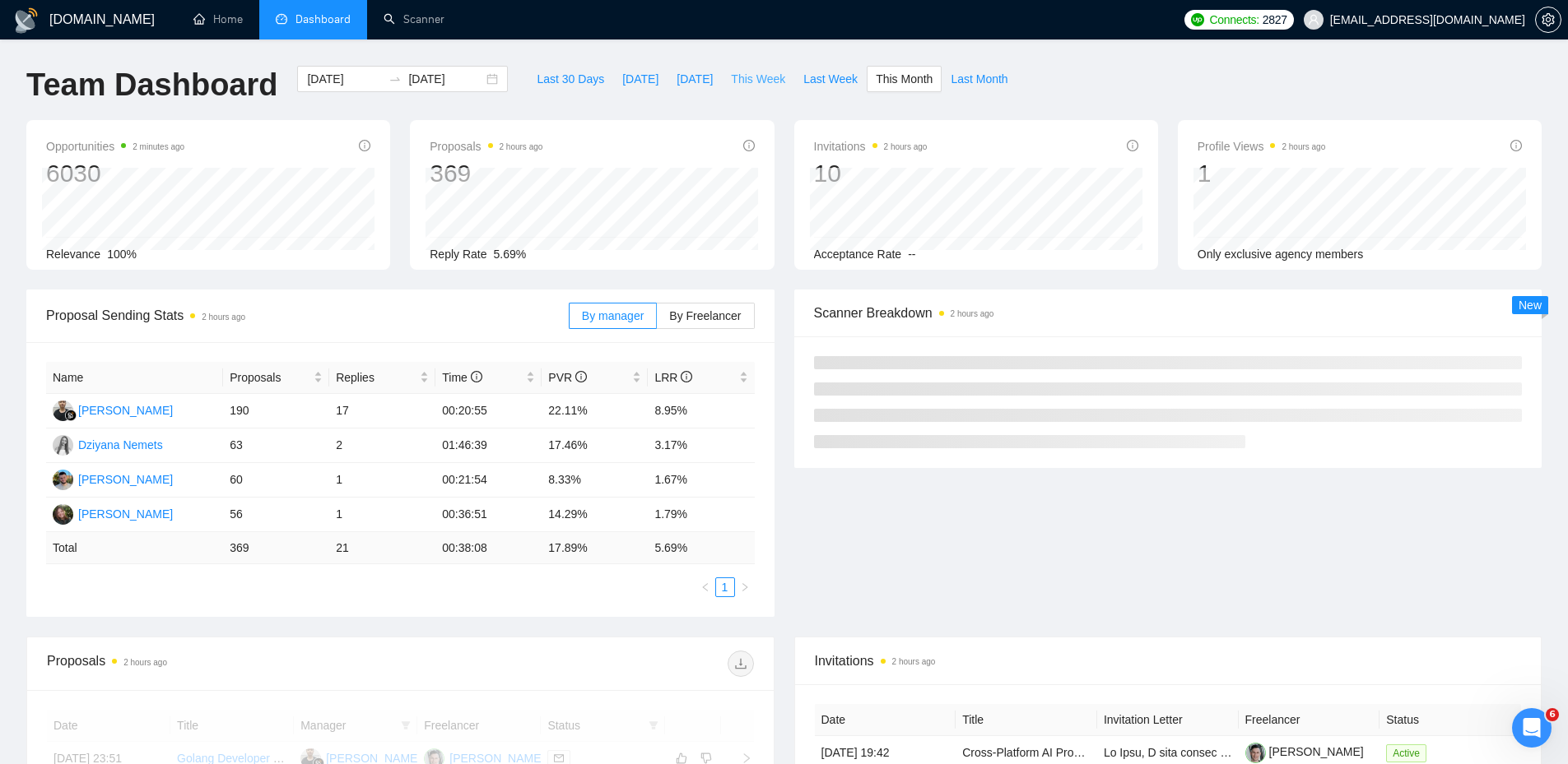
click at [731, 78] on span "This Week" at bounding box center [758, 79] width 54 height 18
type input "[DATE]"
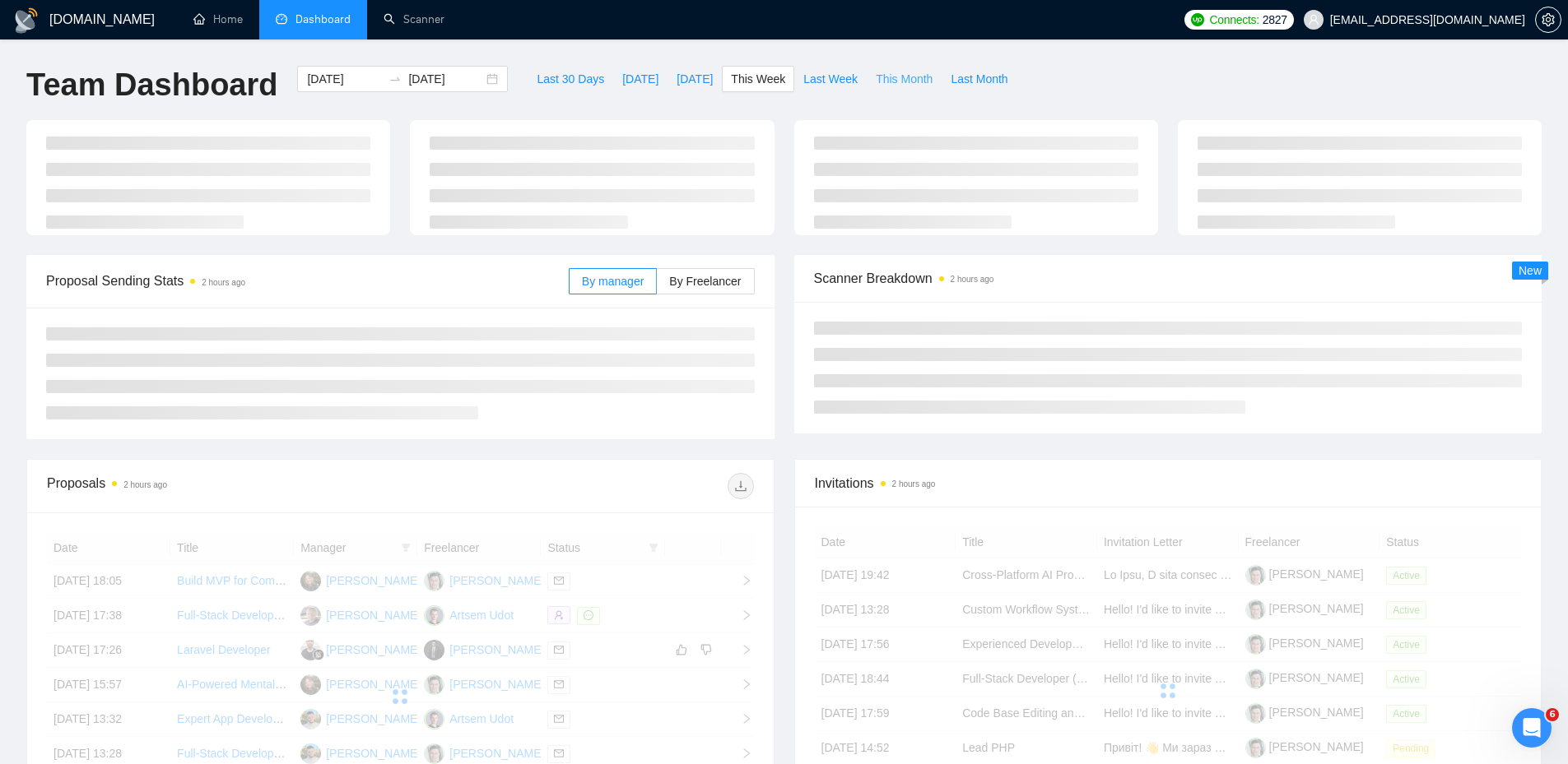
click at [889, 82] on span "This Month" at bounding box center [904, 79] width 57 height 18
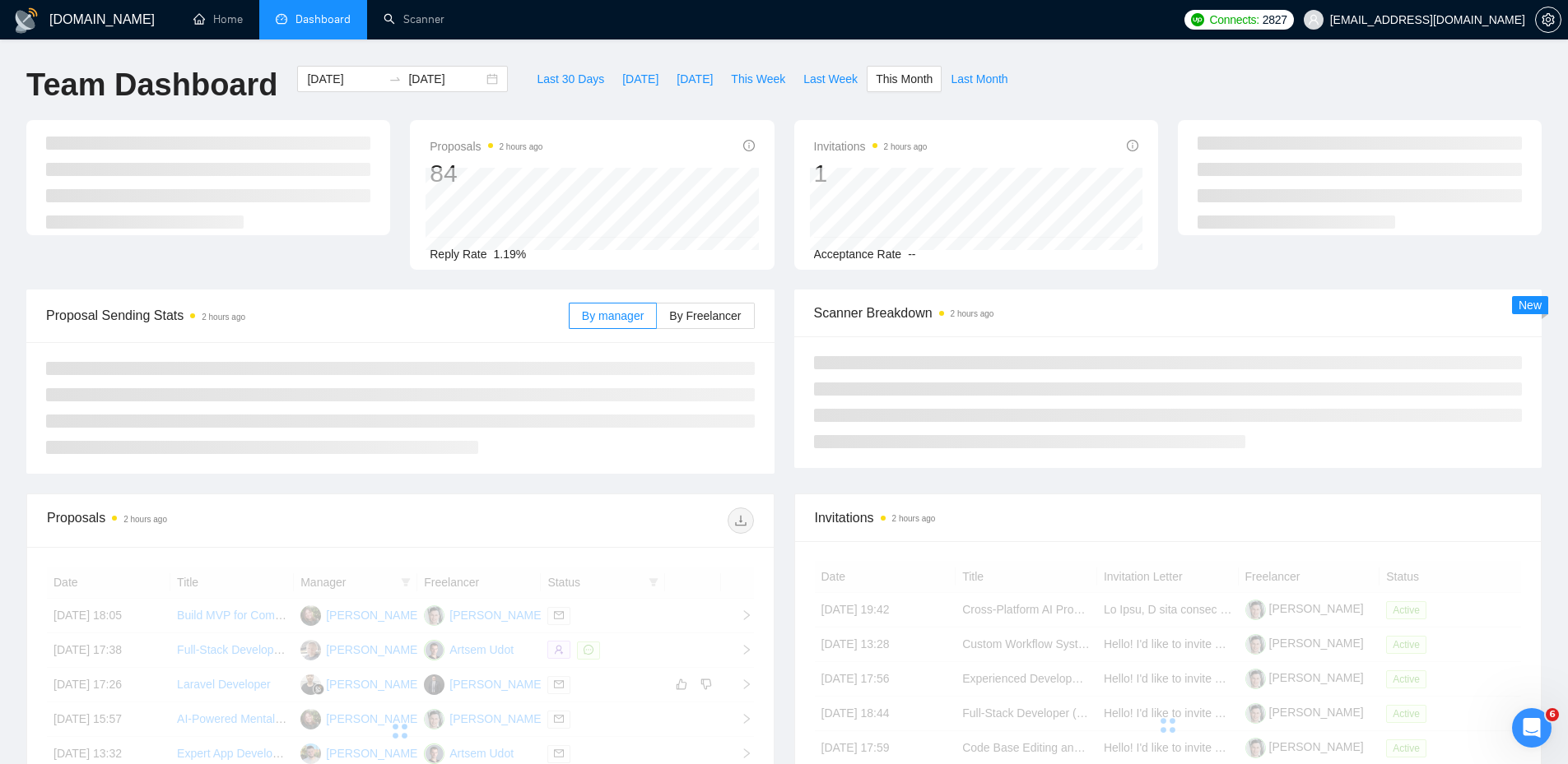
type input "[DATE]"
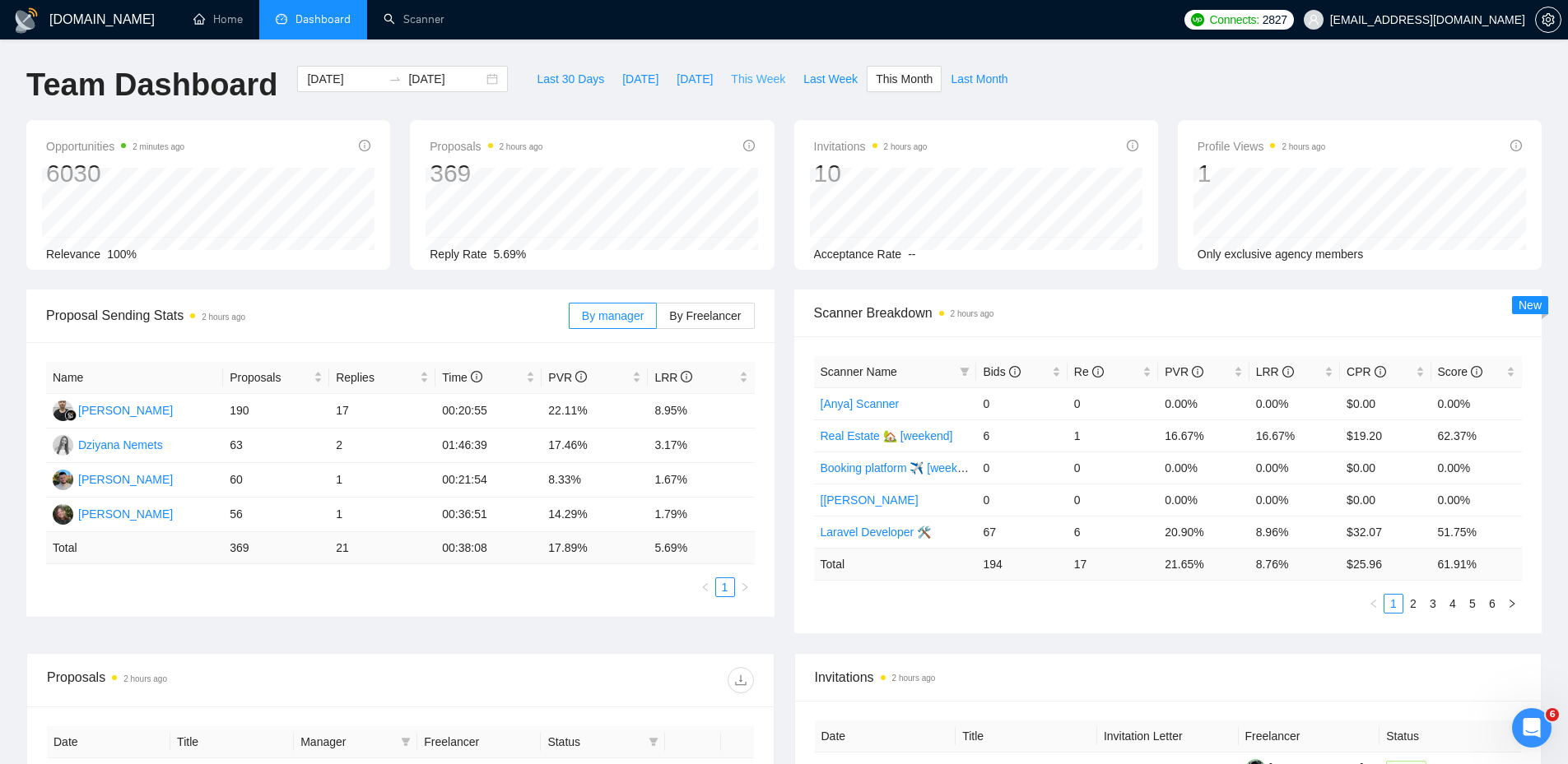
click at [763, 80] on span "This Week" at bounding box center [758, 79] width 54 height 18
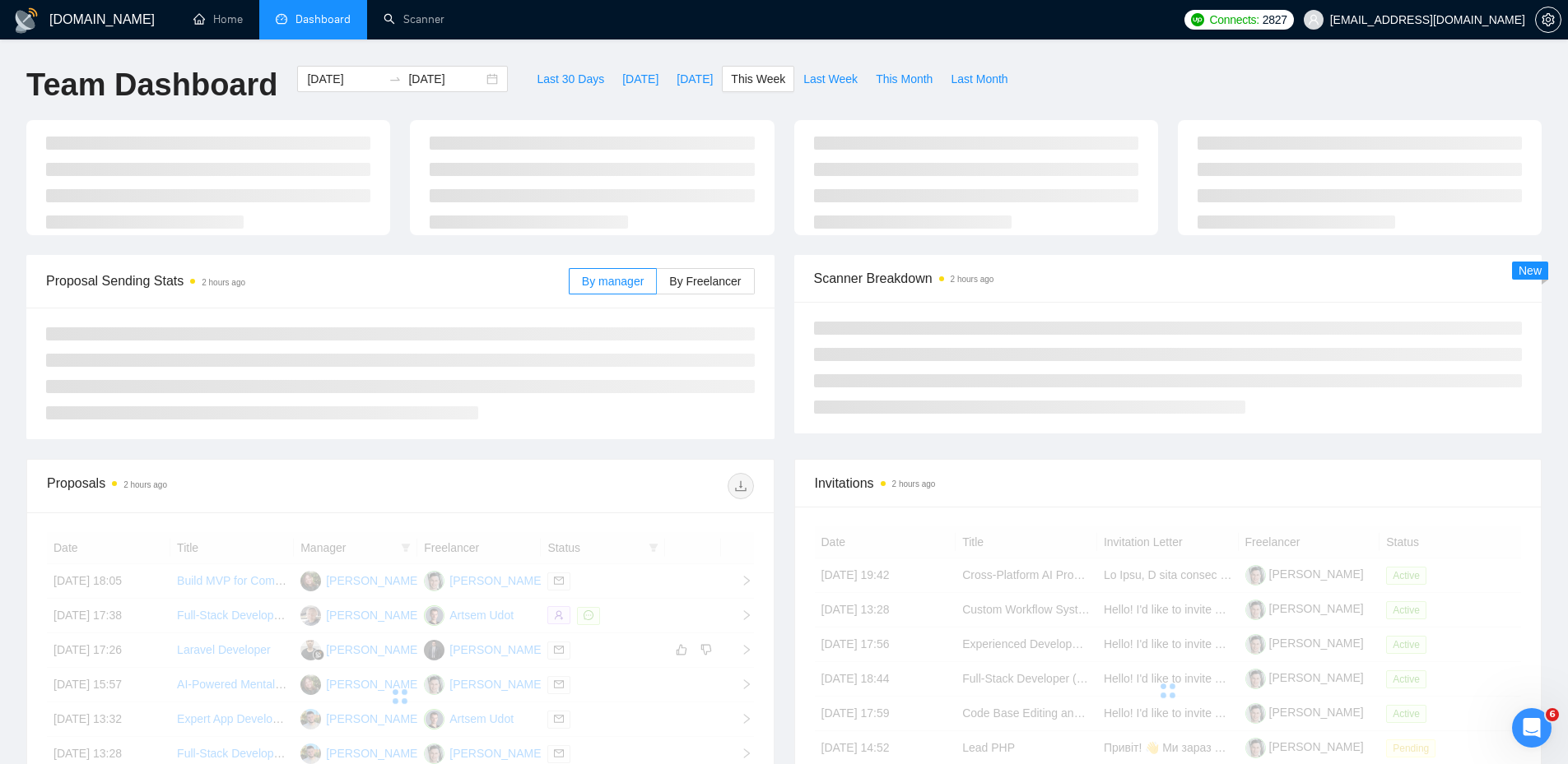
type input "[DATE]"
